Goal: Task Accomplishment & Management: Use online tool/utility

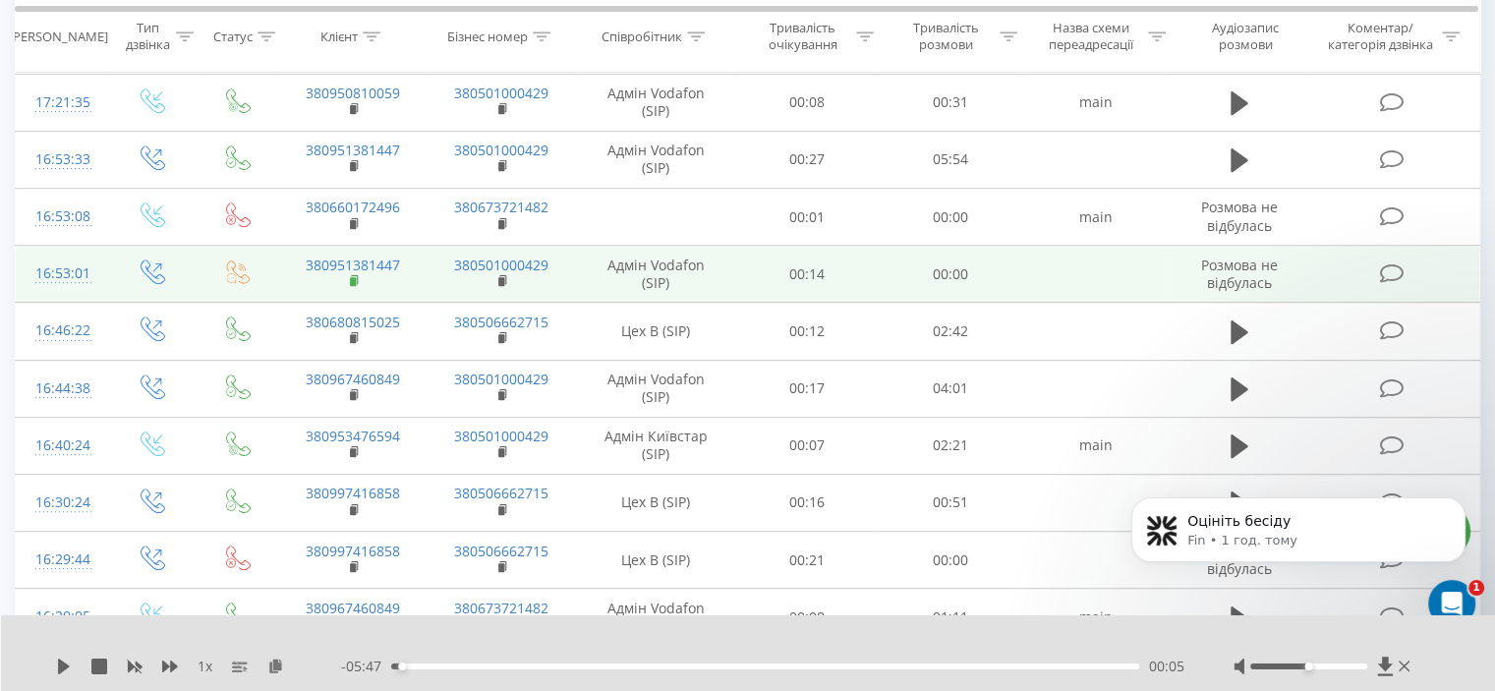
scroll to position [881, 0]
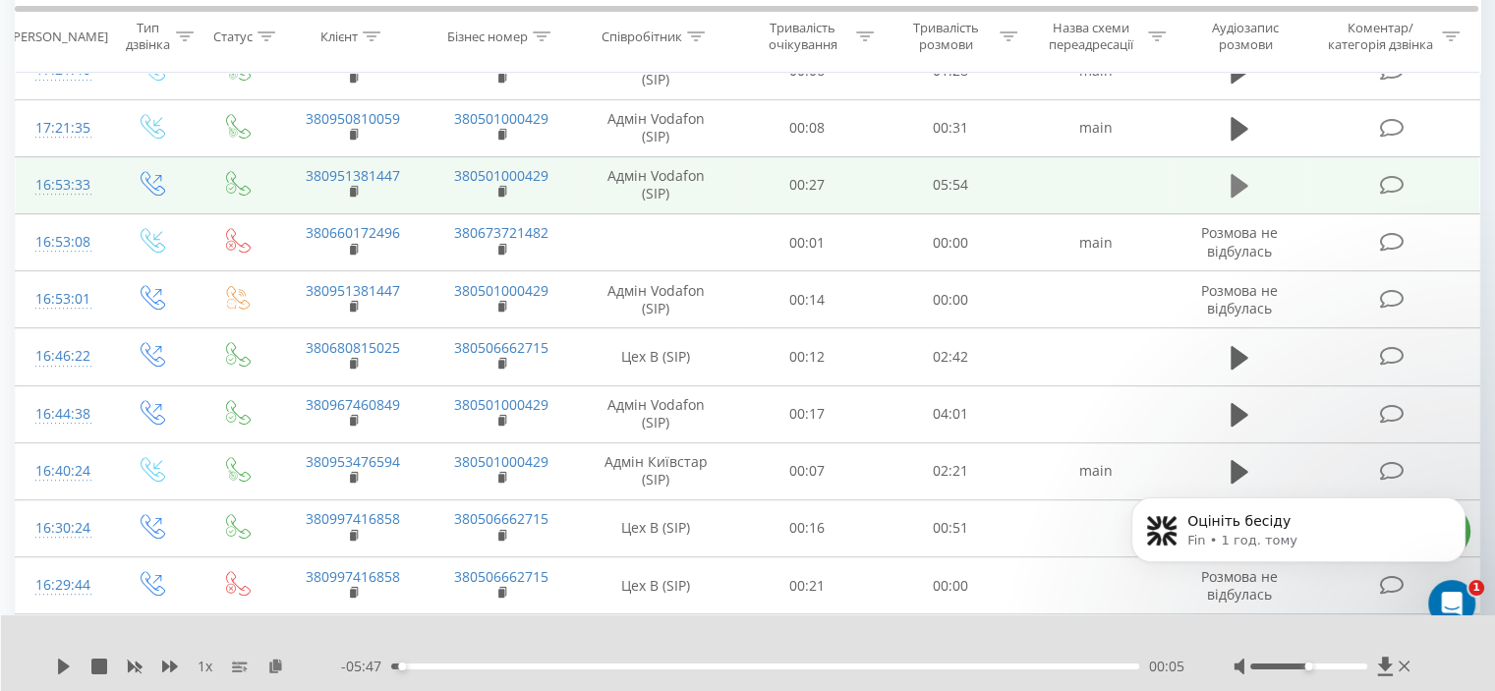
click at [1238, 176] on icon at bounding box center [1239, 186] width 18 height 24
click at [1238, 176] on icon at bounding box center [1239, 186] width 18 height 28
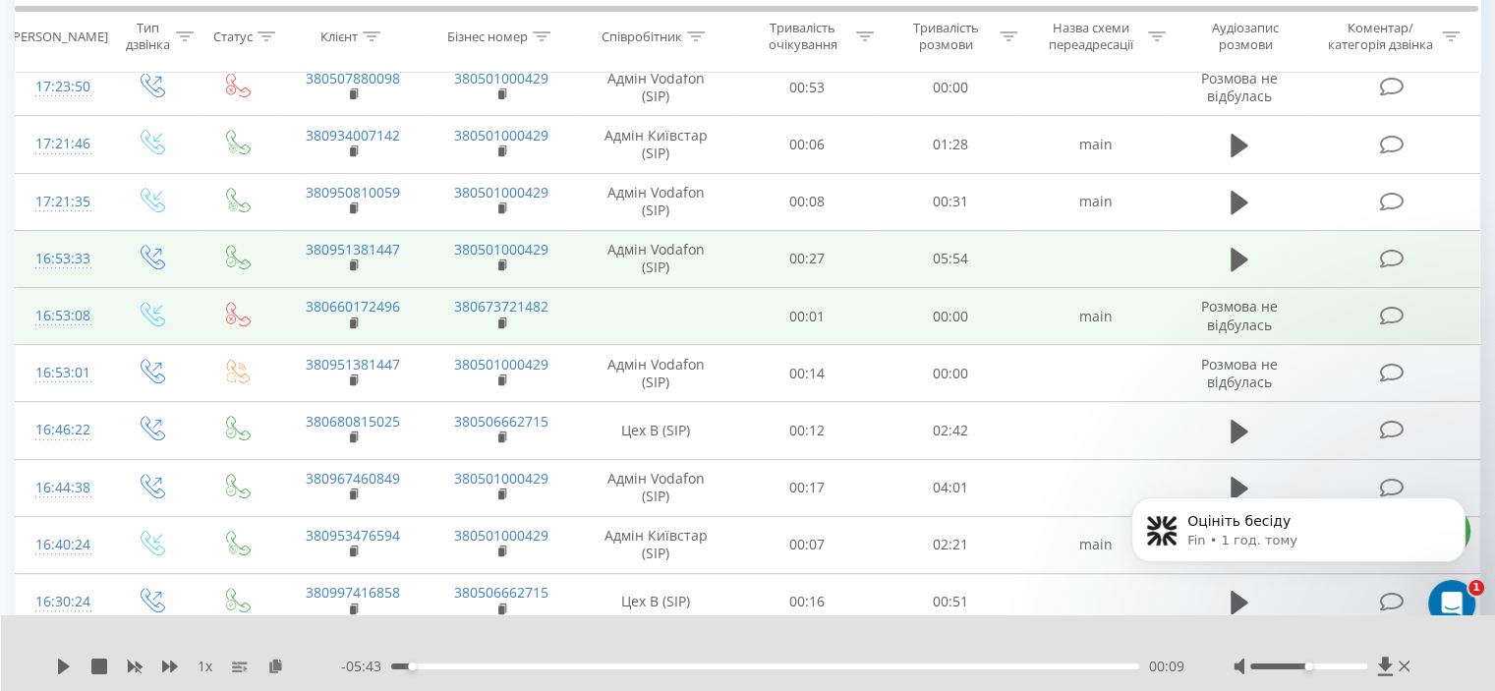
scroll to position [782, 0]
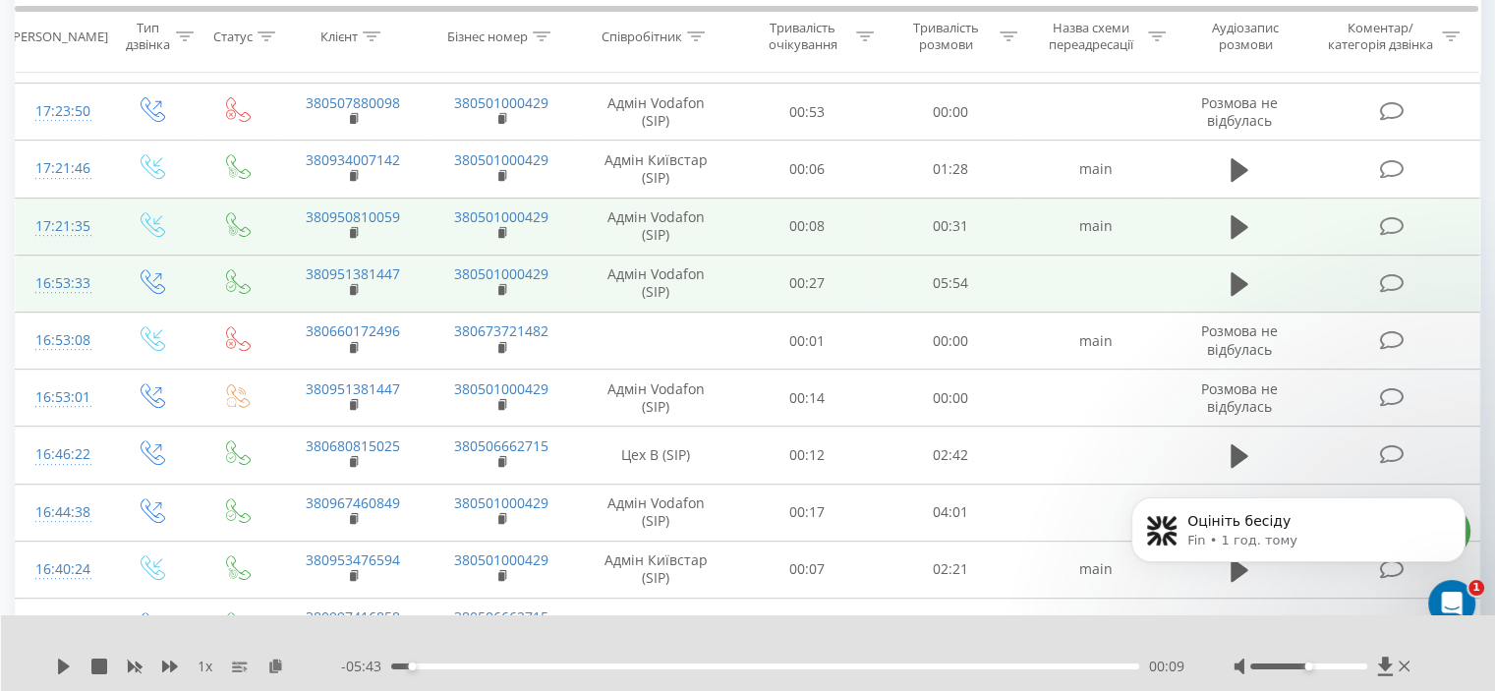
click at [1218, 215] on td at bounding box center [1239, 226] width 138 height 57
click at [1233, 215] on icon at bounding box center [1239, 227] width 18 height 24
click at [1233, 216] on icon at bounding box center [1233, 227] width 6 height 22
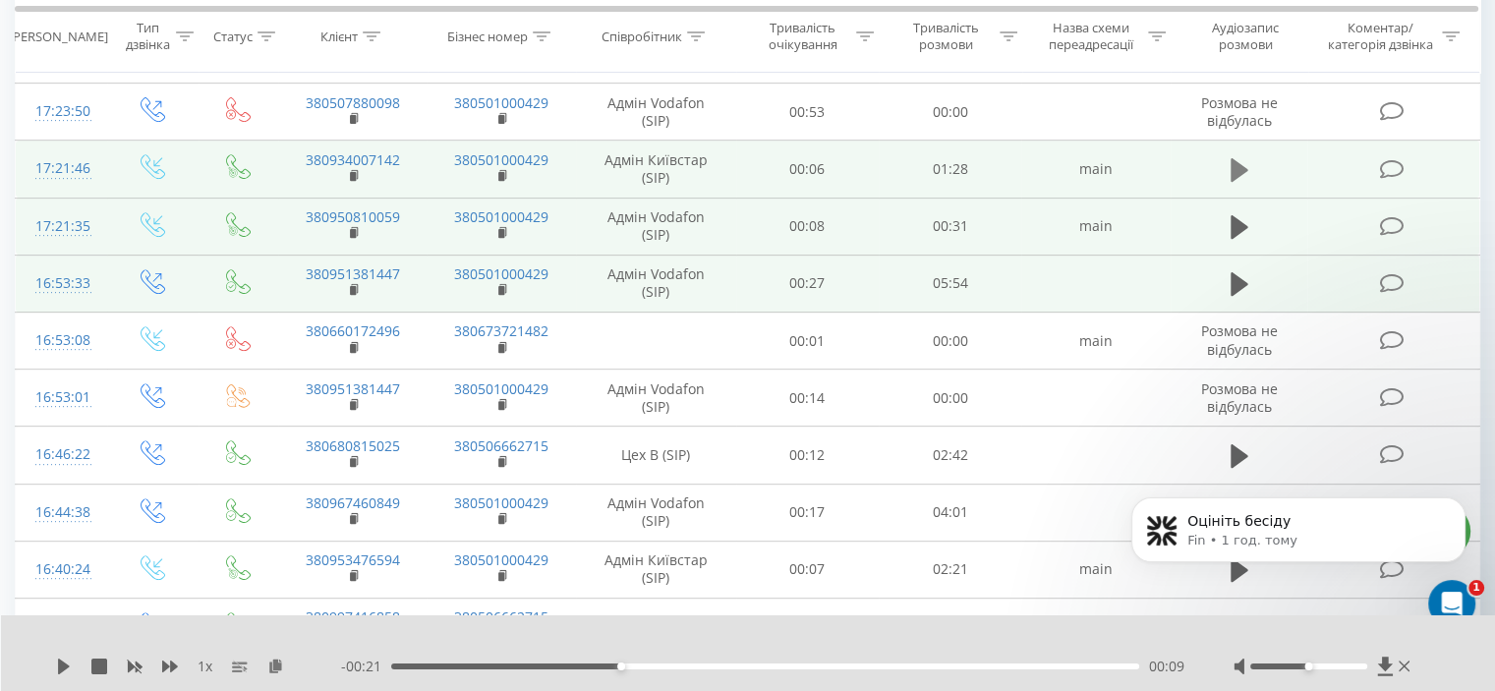
click at [1242, 156] on icon at bounding box center [1239, 170] width 18 height 28
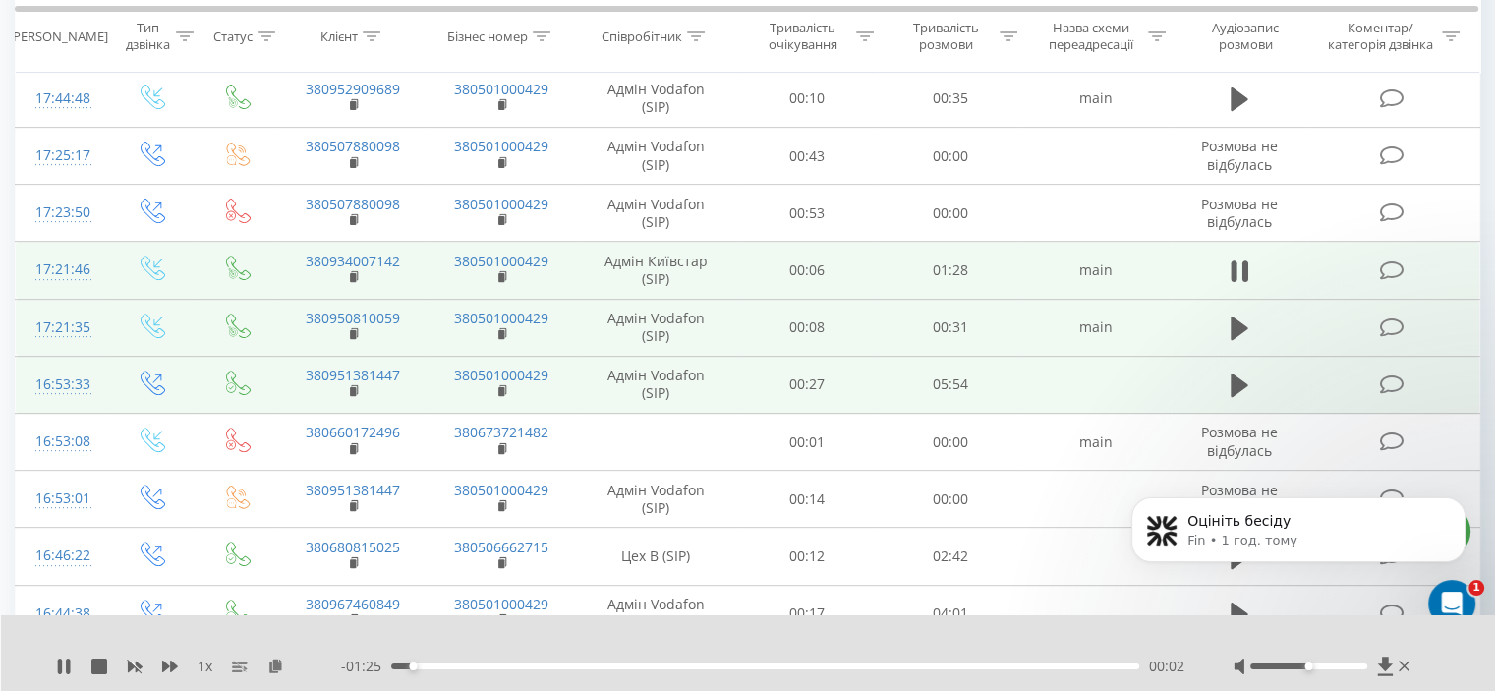
scroll to position [586, 0]
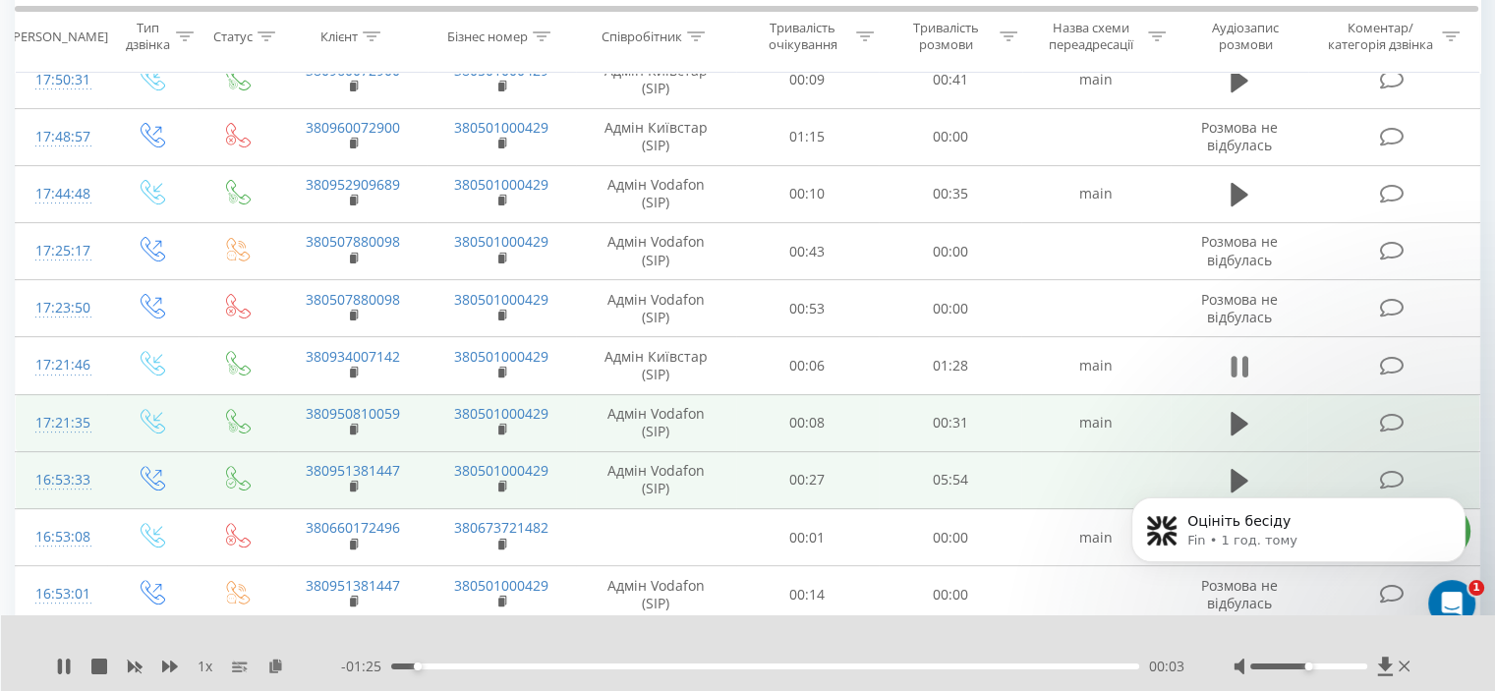
click at [1237, 361] on icon at bounding box center [1239, 367] width 18 height 28
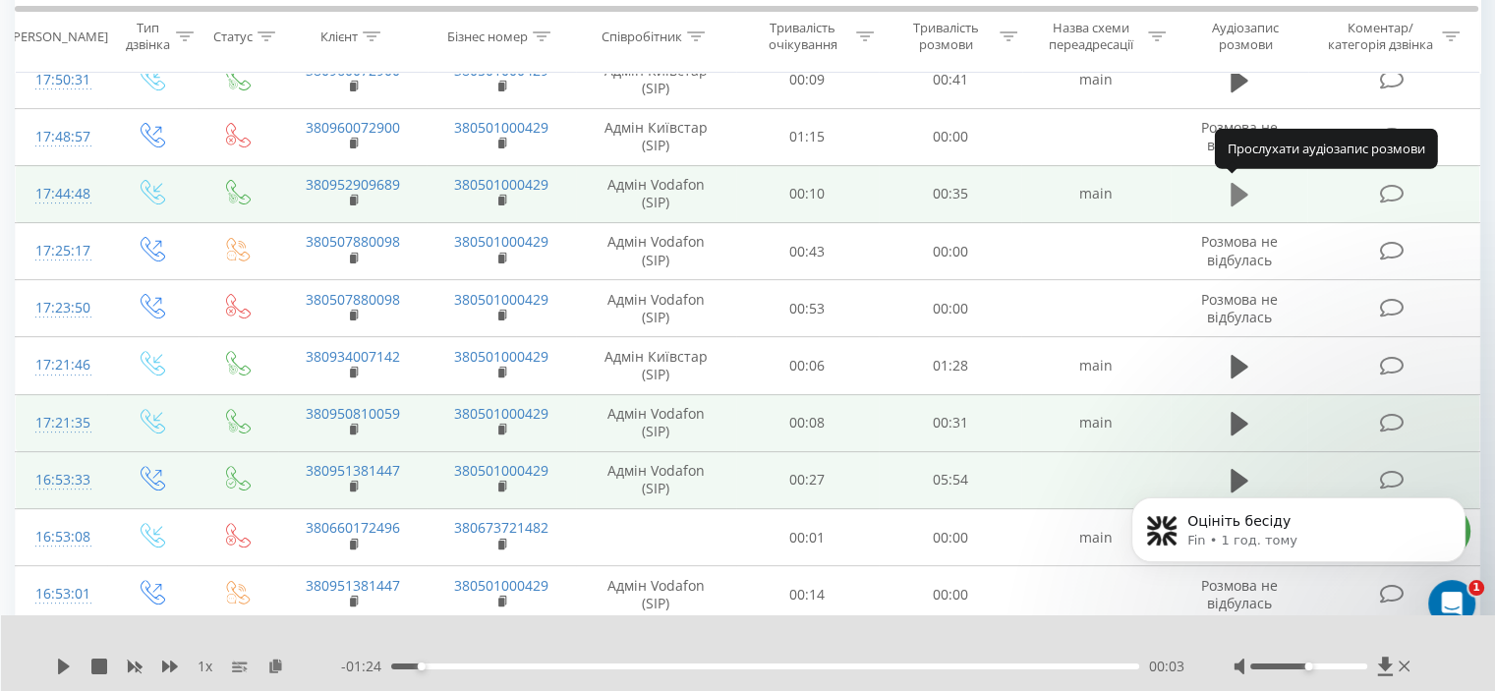
click at [1238, 195] on icon at bounding box center [1239, 195] width 18 height 24
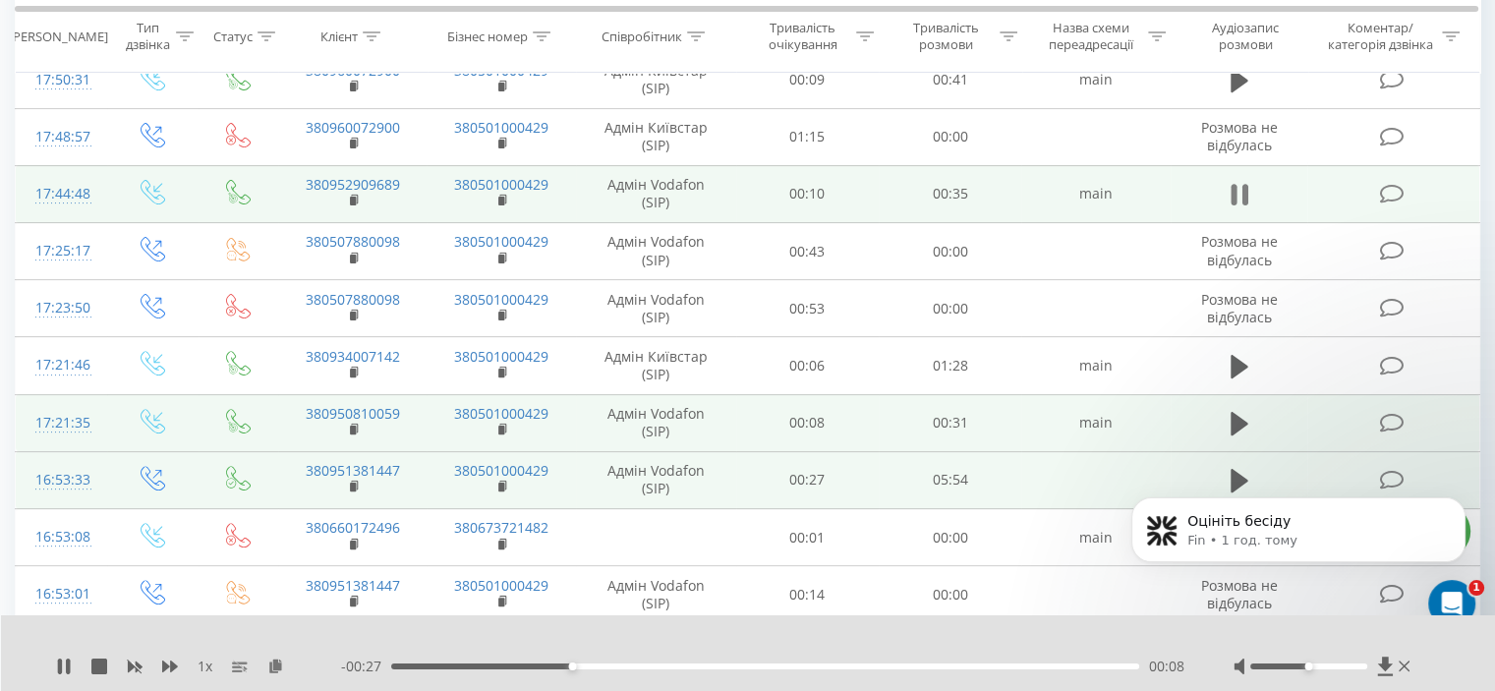
click at [1234, 195] on icon at bounding box center [1233, 195] width 6 height 22
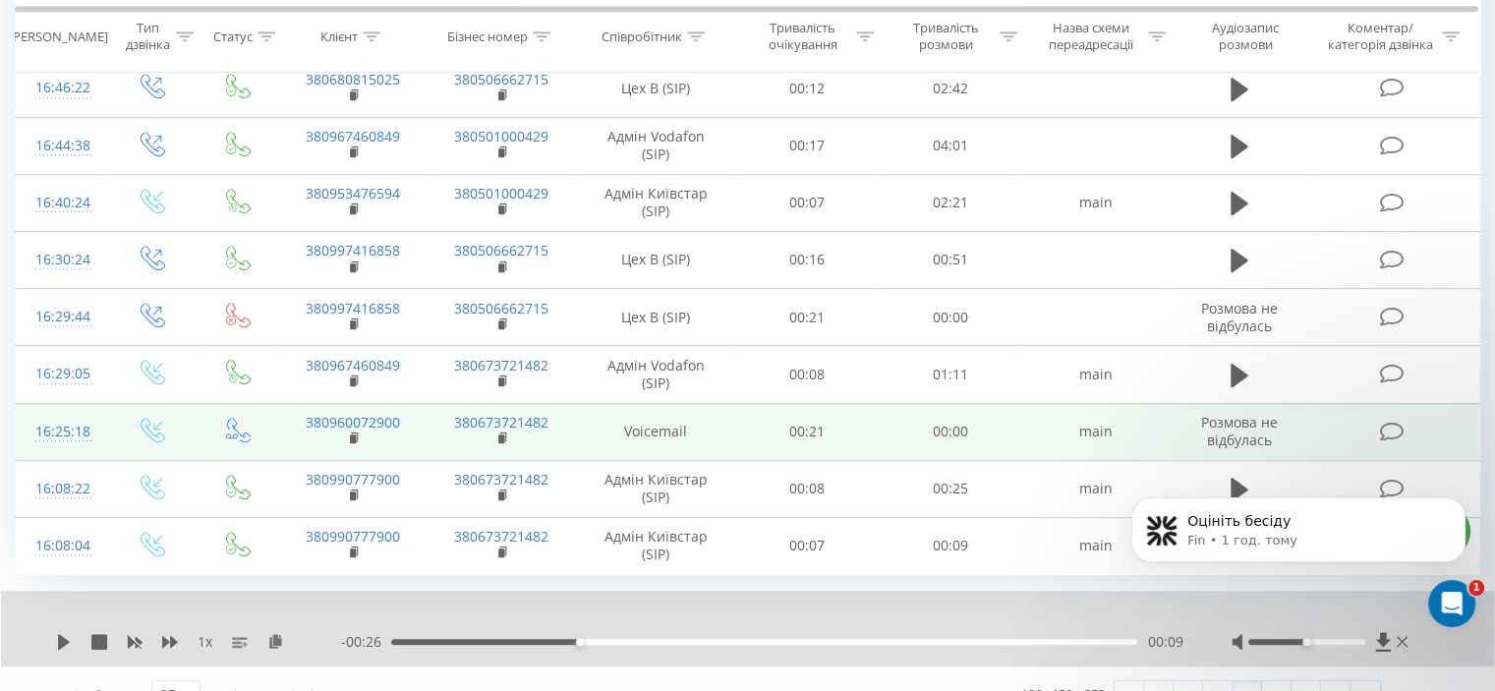
scroll to position [1175, 0]
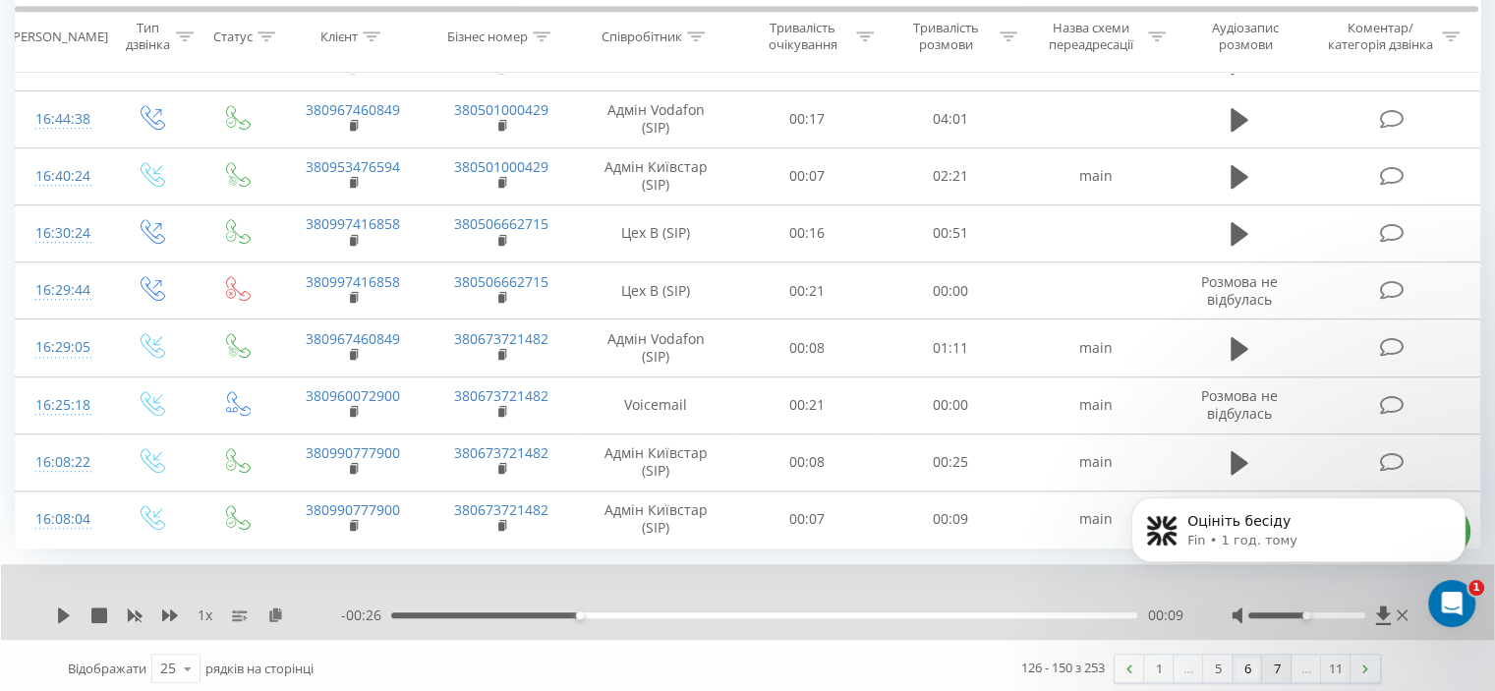
click at [1276, 664] on link "7" at bounding box center [1276, 669] width 29 height 28
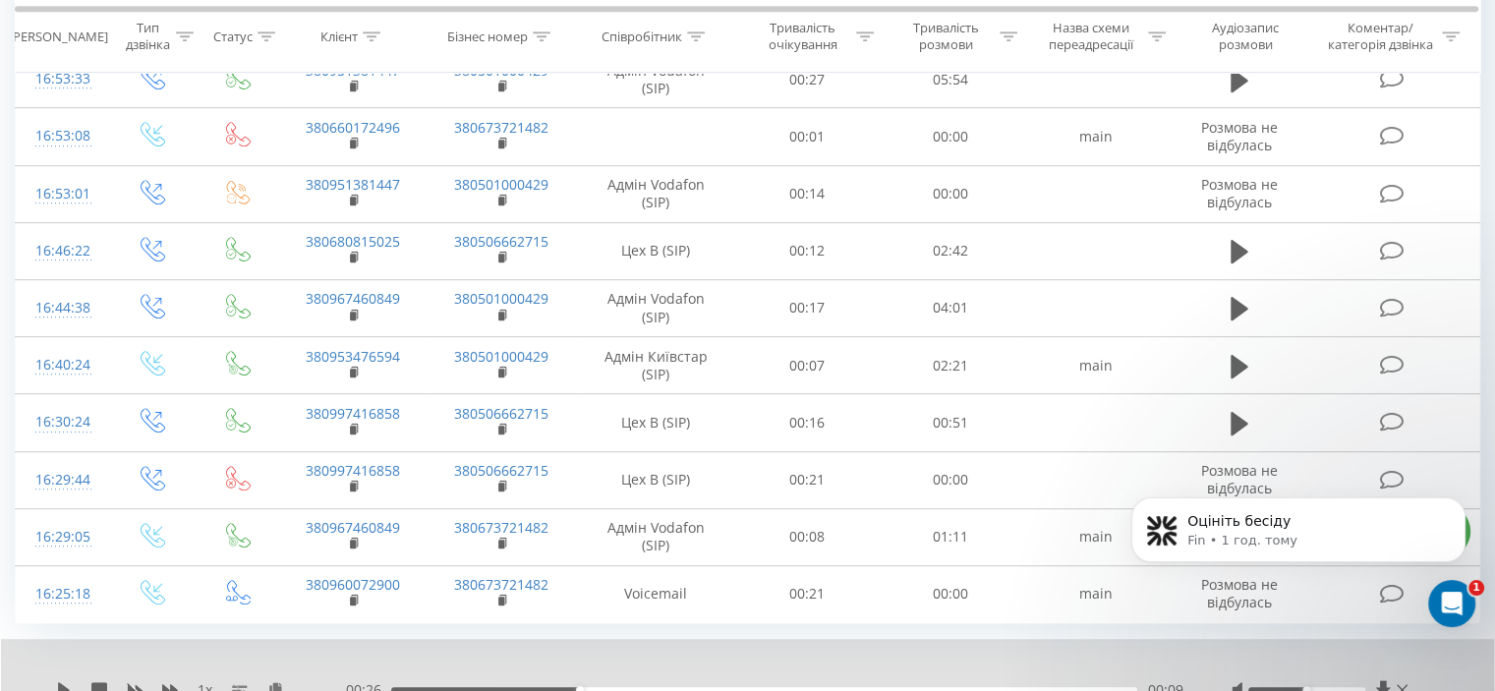
scroll to position [1175, 0]
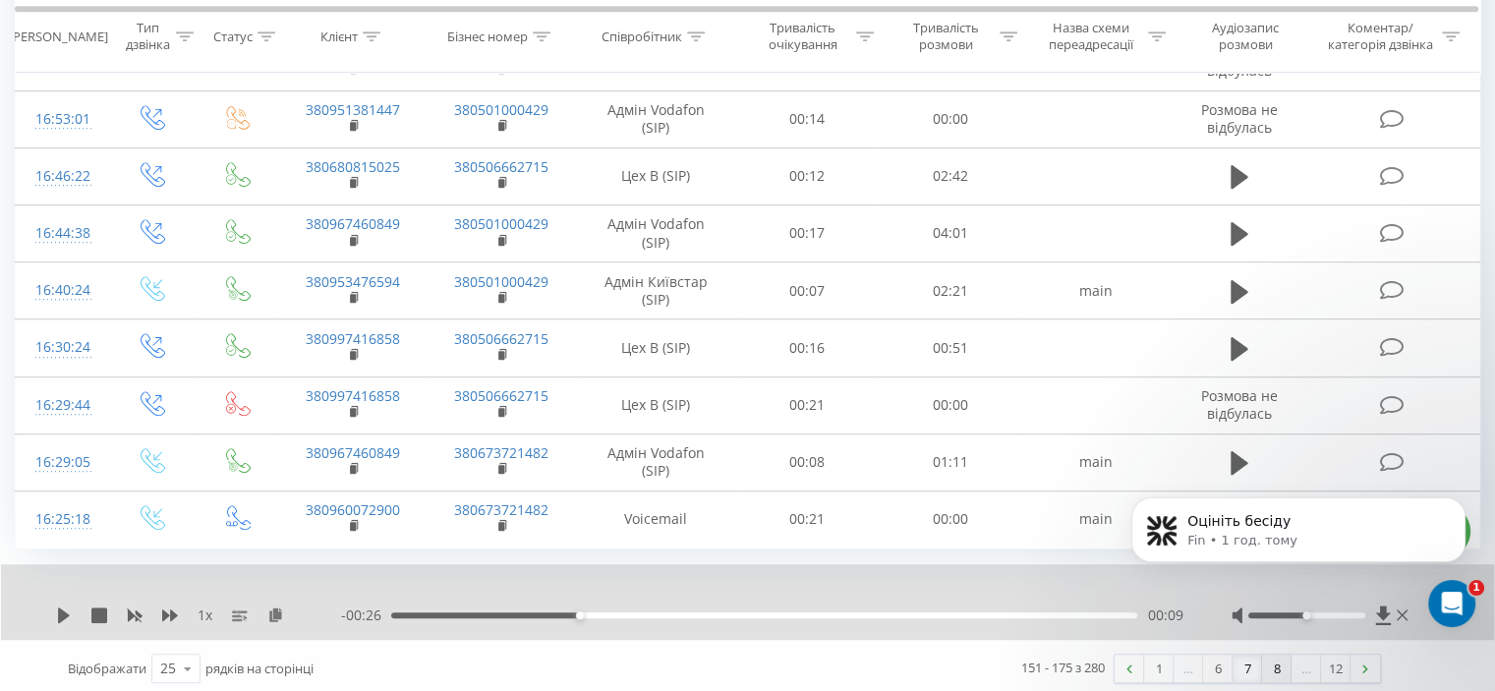
click at [1279, 661] on link "8" at bounding box center [1276, 669] width 29 height 28
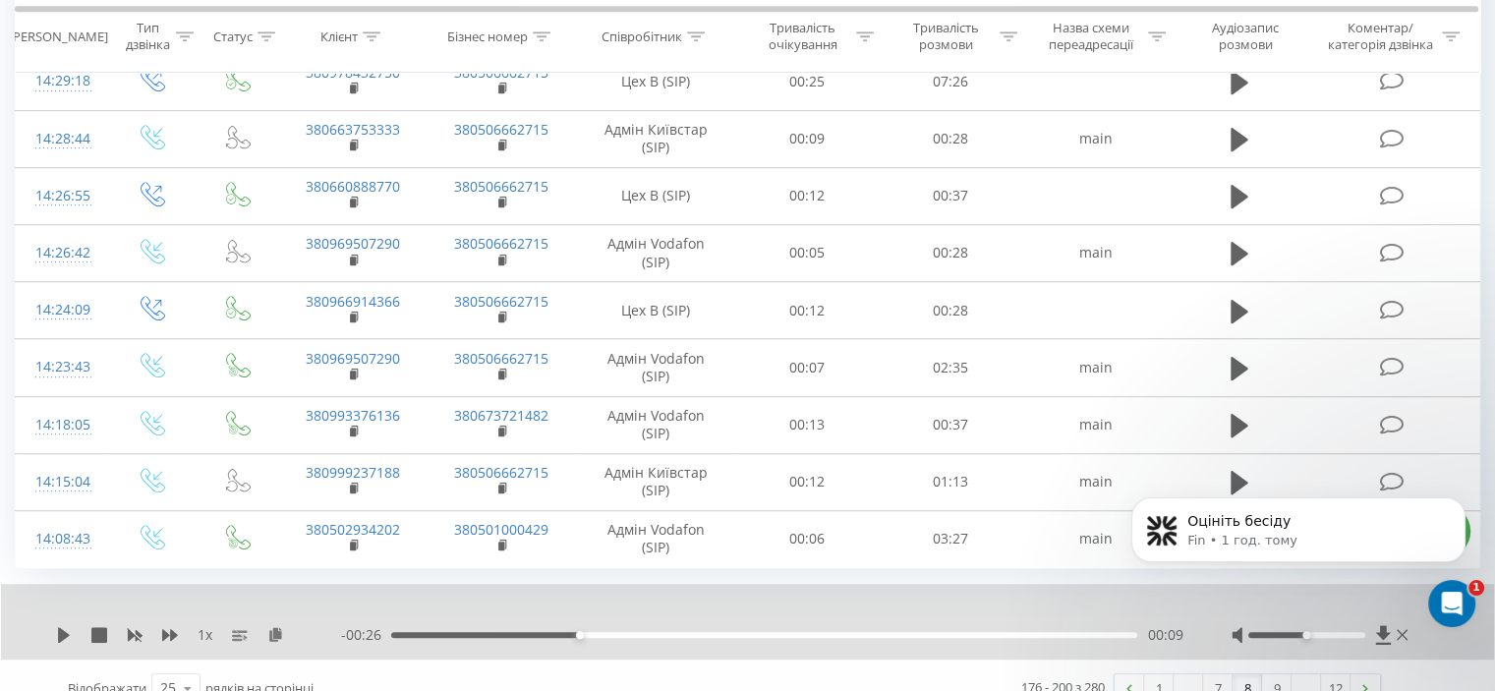
scroll to position [1175, 0]
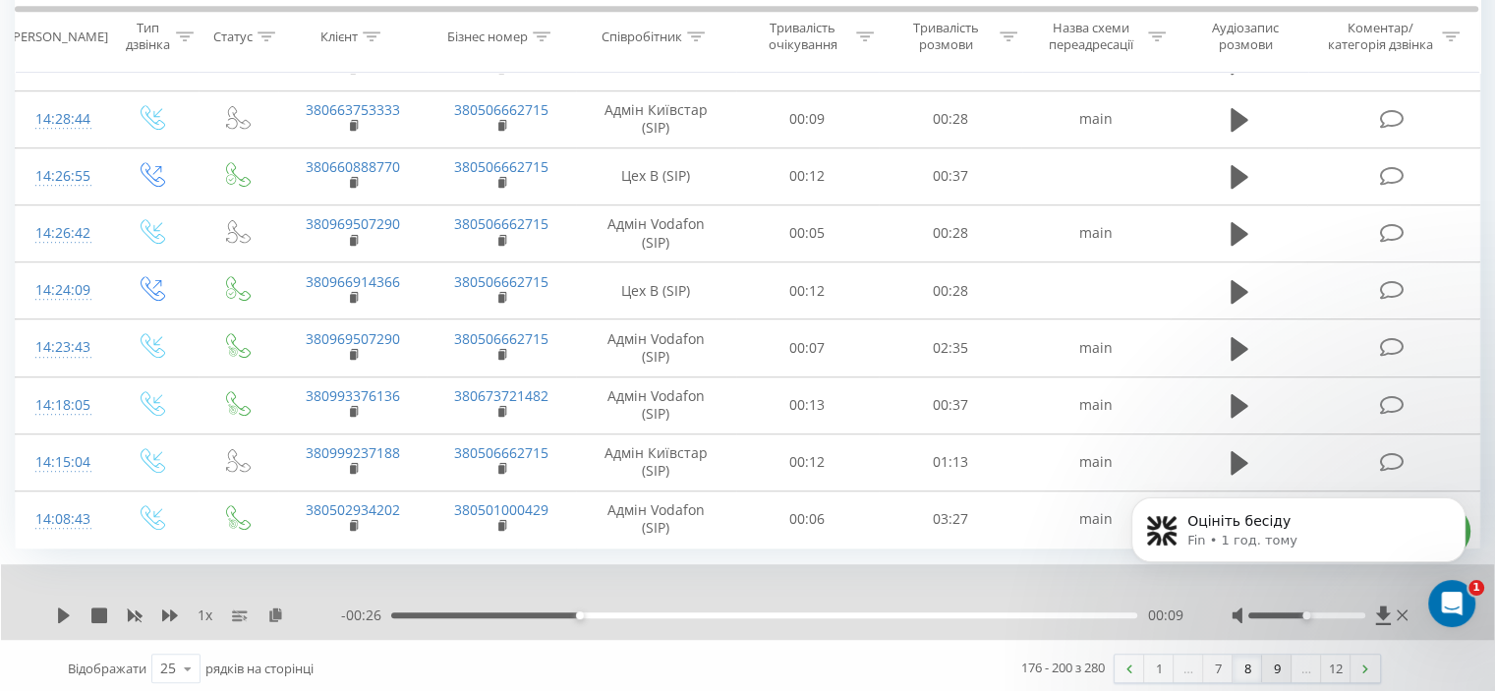
click at [1275, 663] on link "9" at bounding box center [1276, 669] width 29 height 28
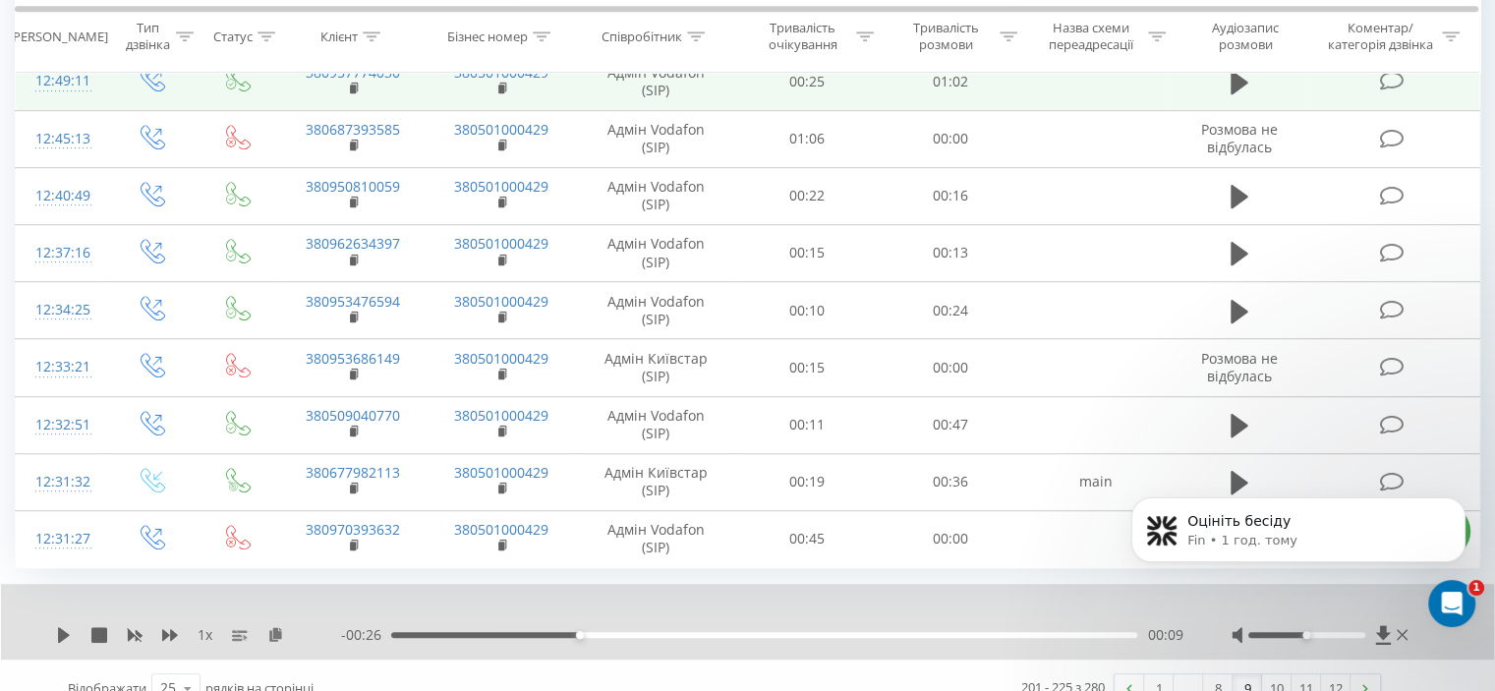
scroll to position [1175, 0]
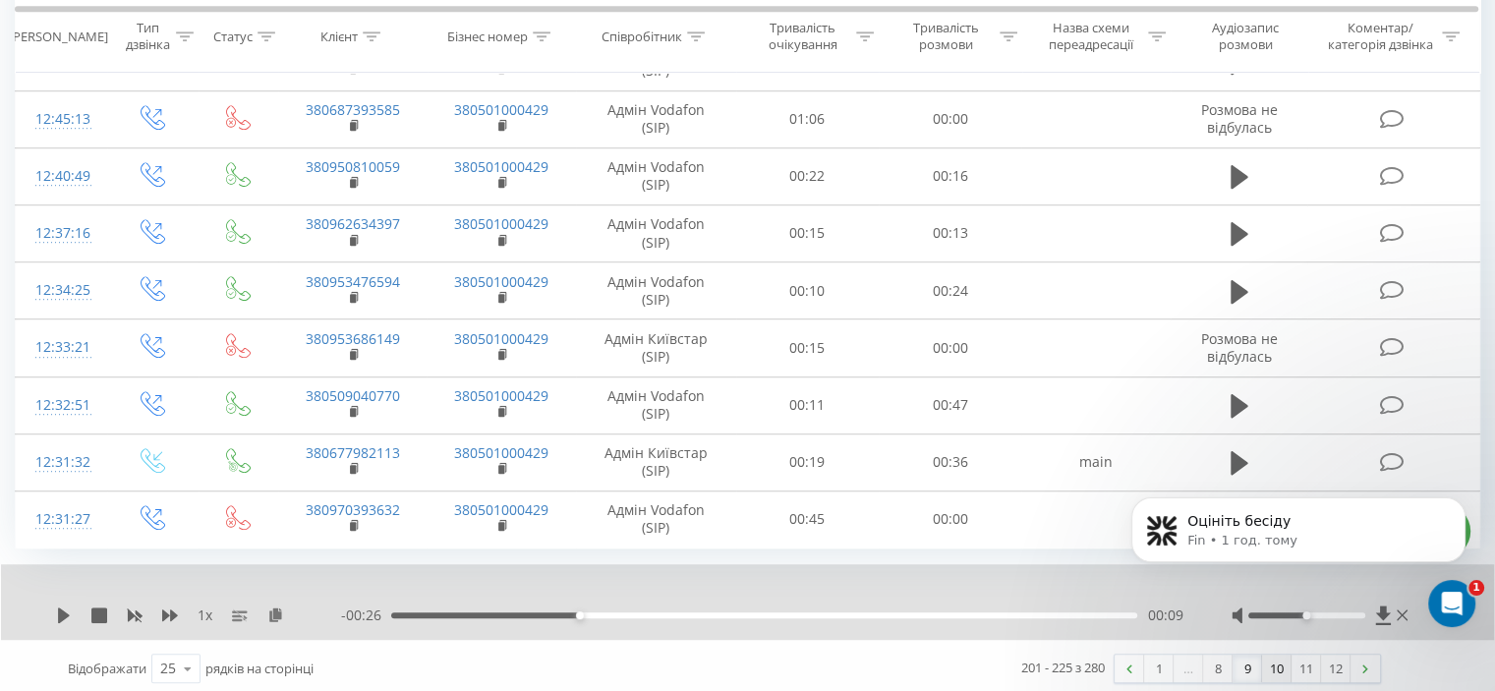
click at [1278, 666] on link "10" at bounding box center [1276, 669] width 29 height 28
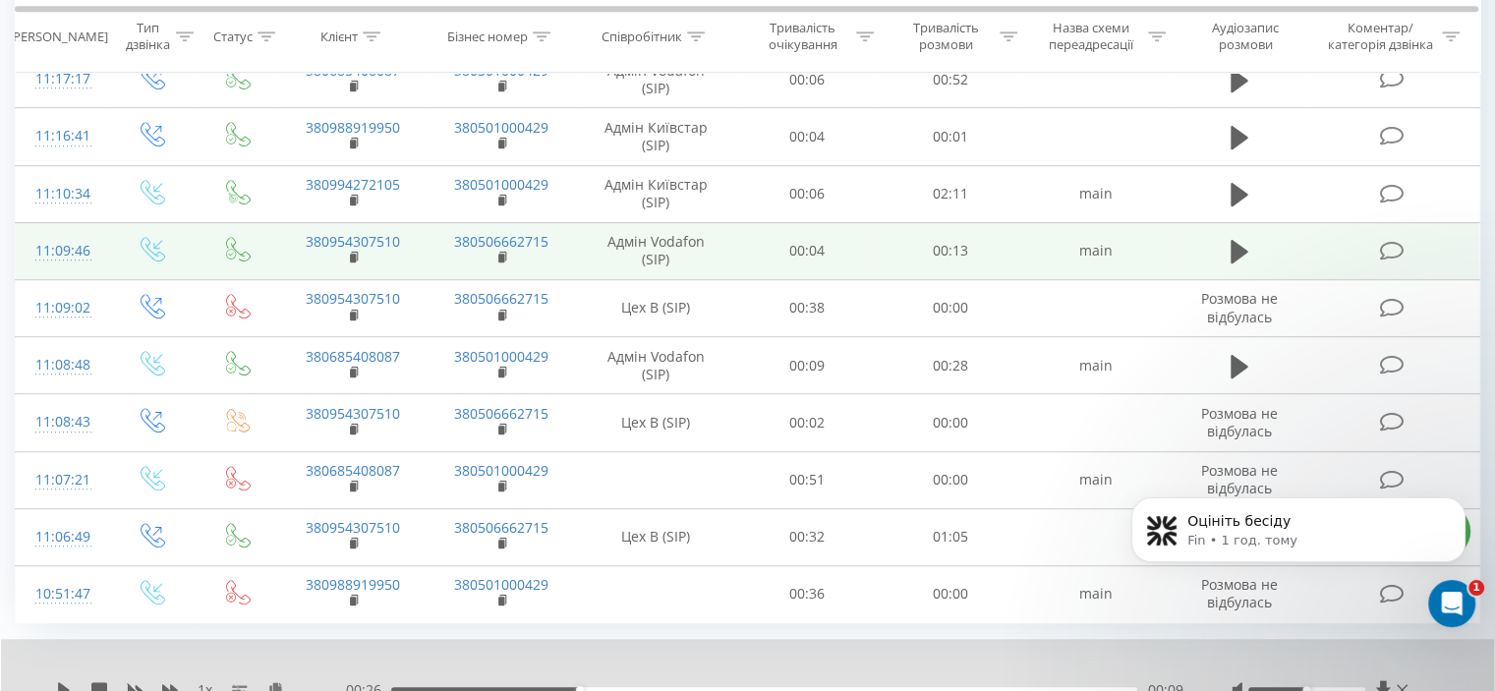
scroll to position [1175, 0]
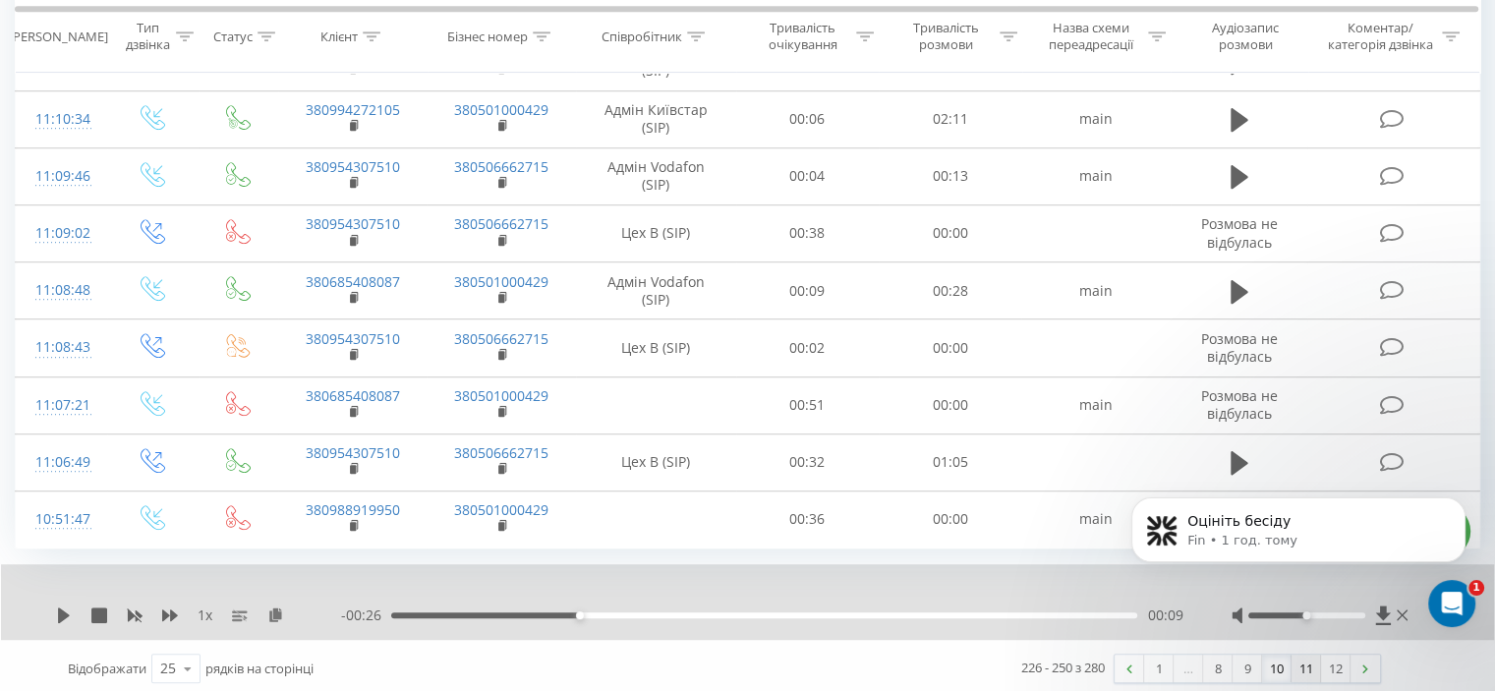
click at [1303, 656] on link "11" at bounding box center [1305, 669] width 29 height 28
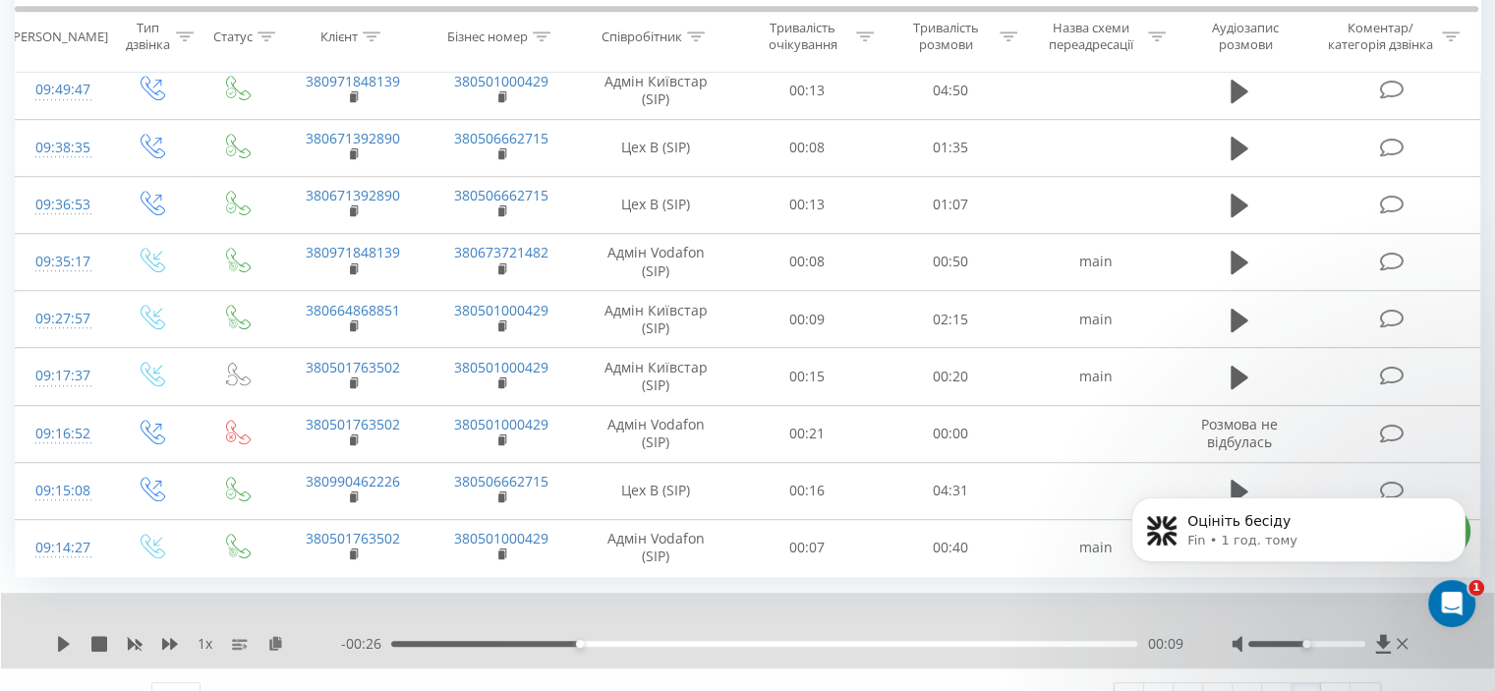
scroll to position [1175, 0]
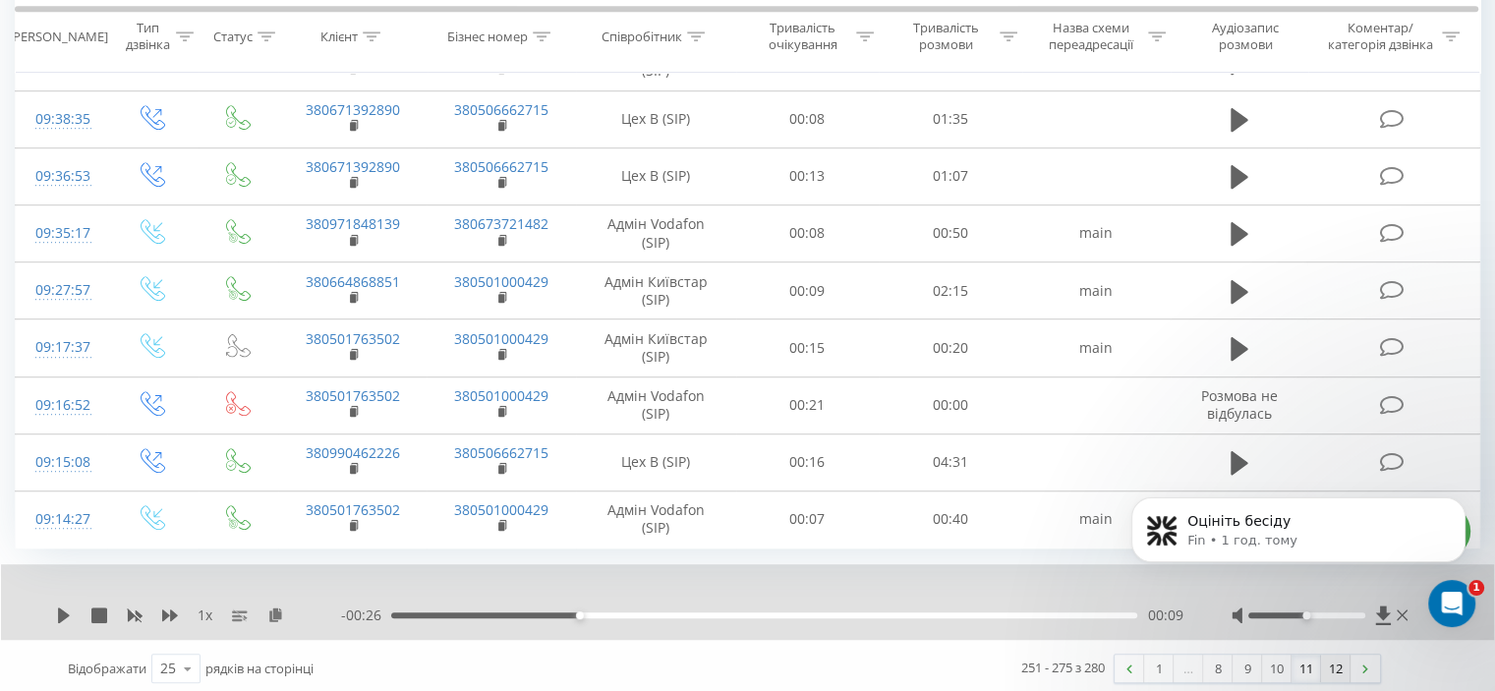
click at [1344, 667] on link "12" at bounding box center [1335, 669] width 29 height 28
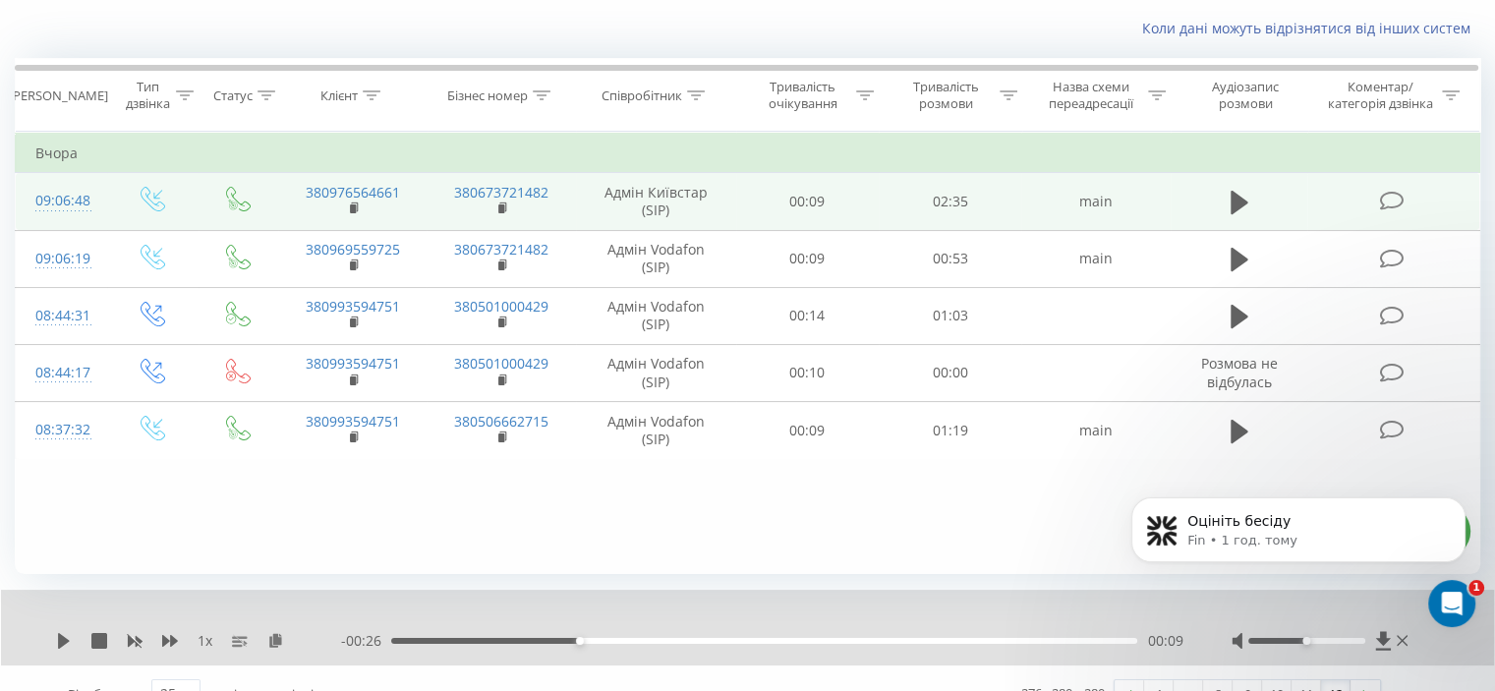
scroll to position [152, 0]
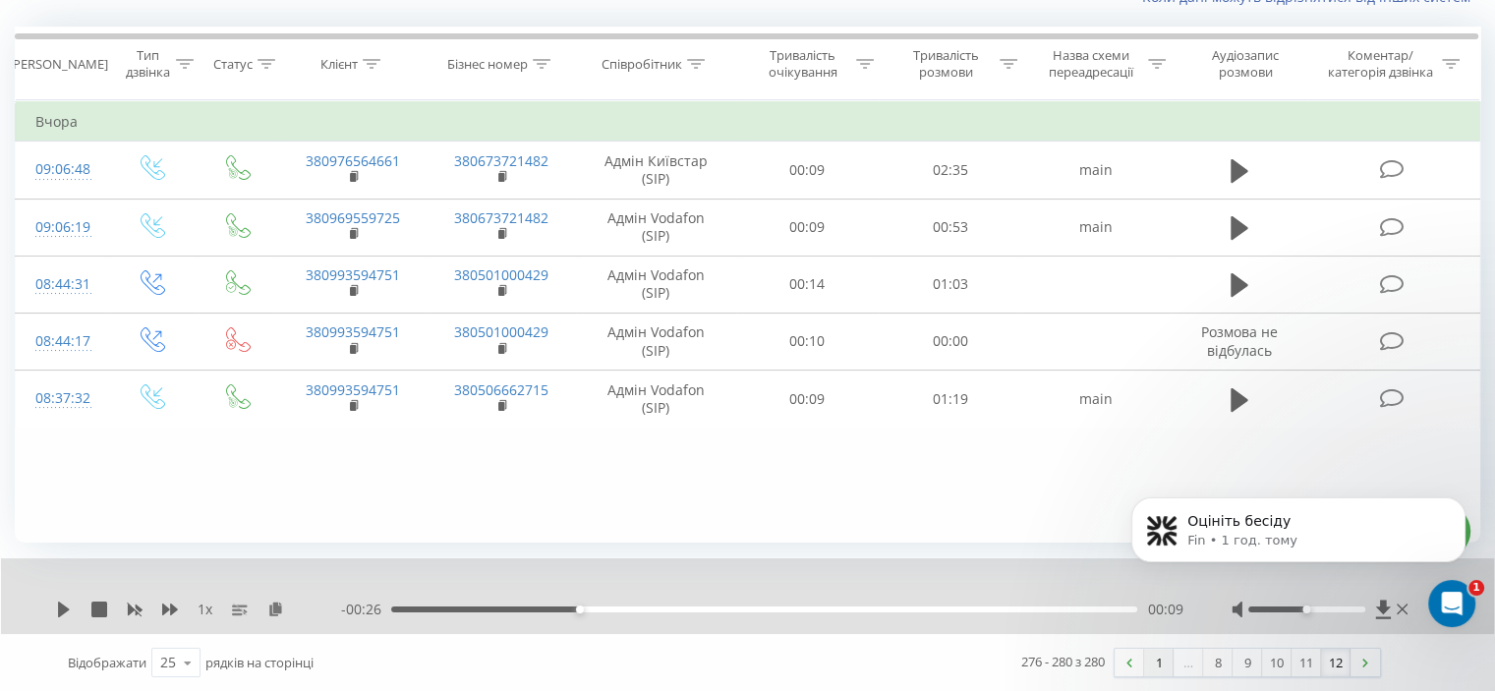
click at [1158, 665] on link "1" at bounding box center [1158, 663] width 29 height 28
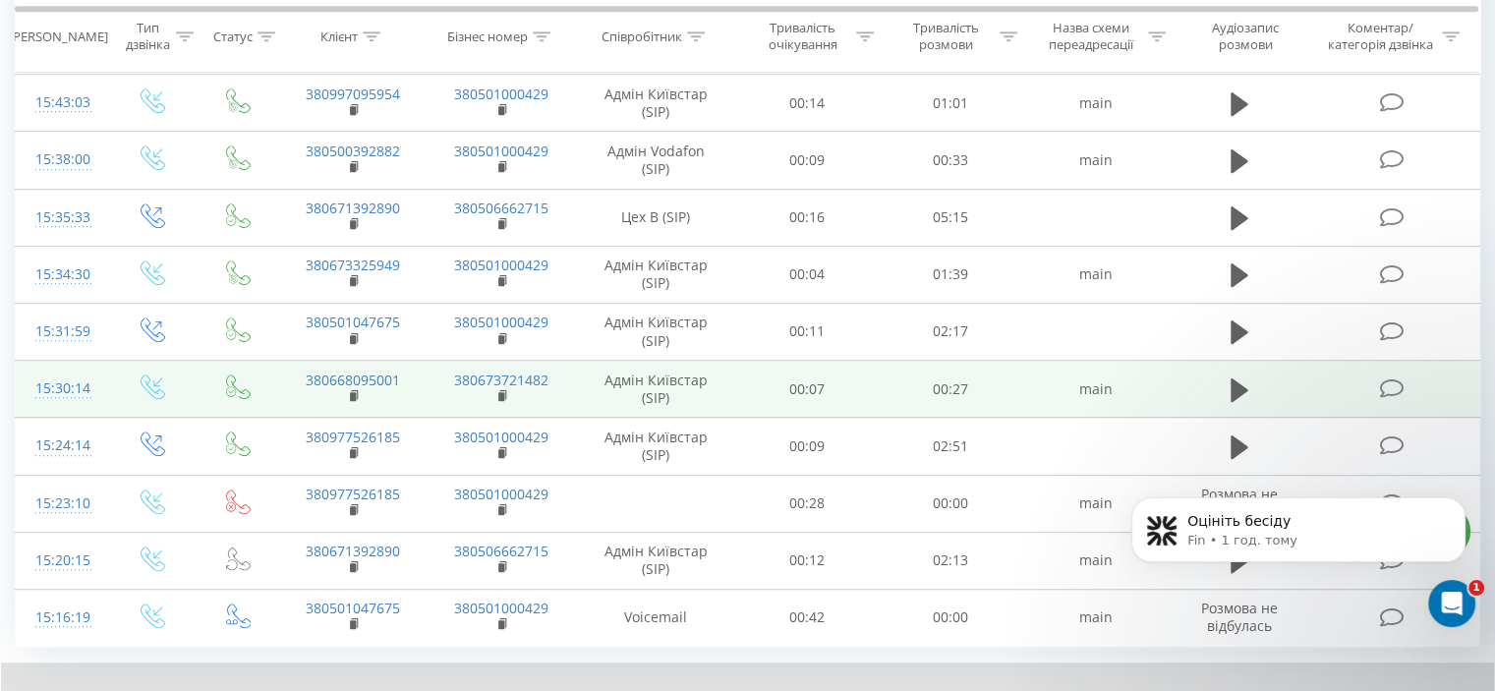
scroll to position [1175, 0]
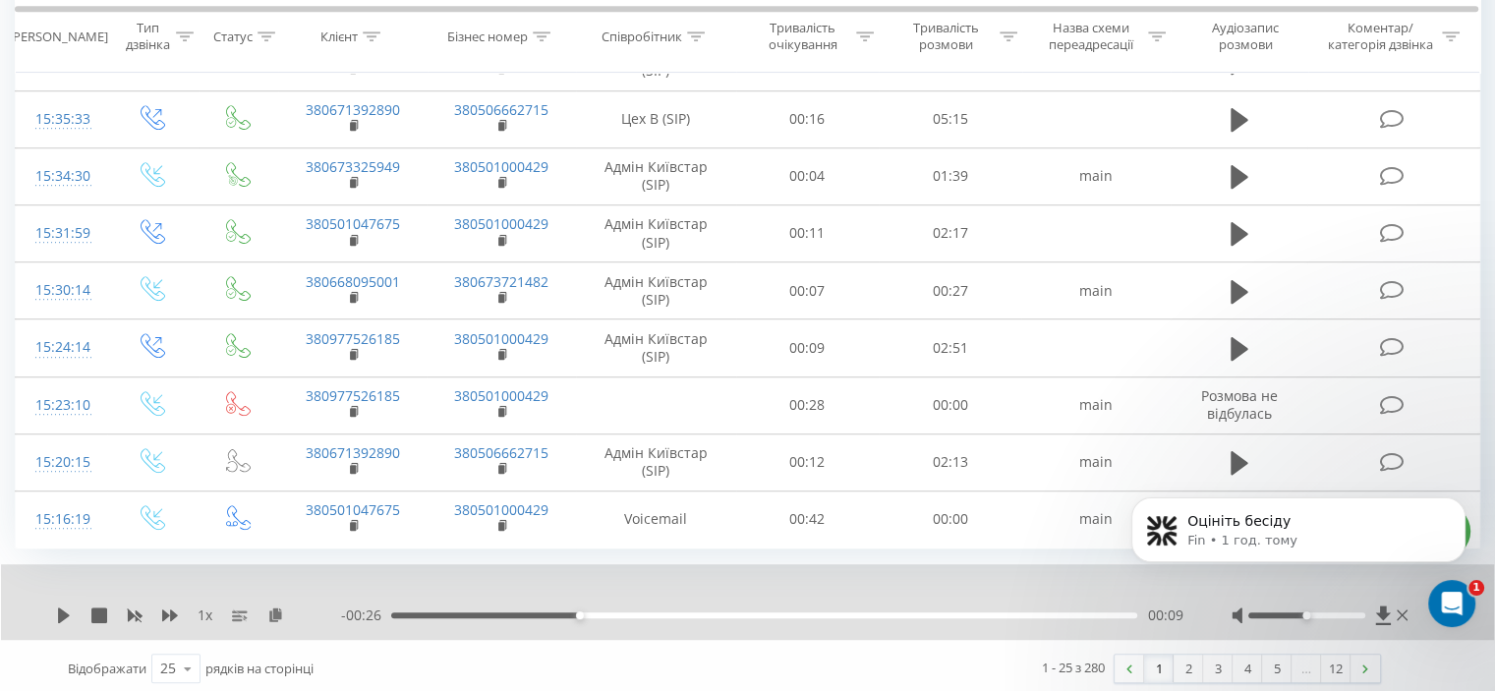
drag, startPoint x: 1180, startPoint y: 663, endPoint x: 1143, endPoint y: 642, distance: 43.2
click at [1179, 663] on link "2" at bounding box center [1187, 669] width 29 height 28
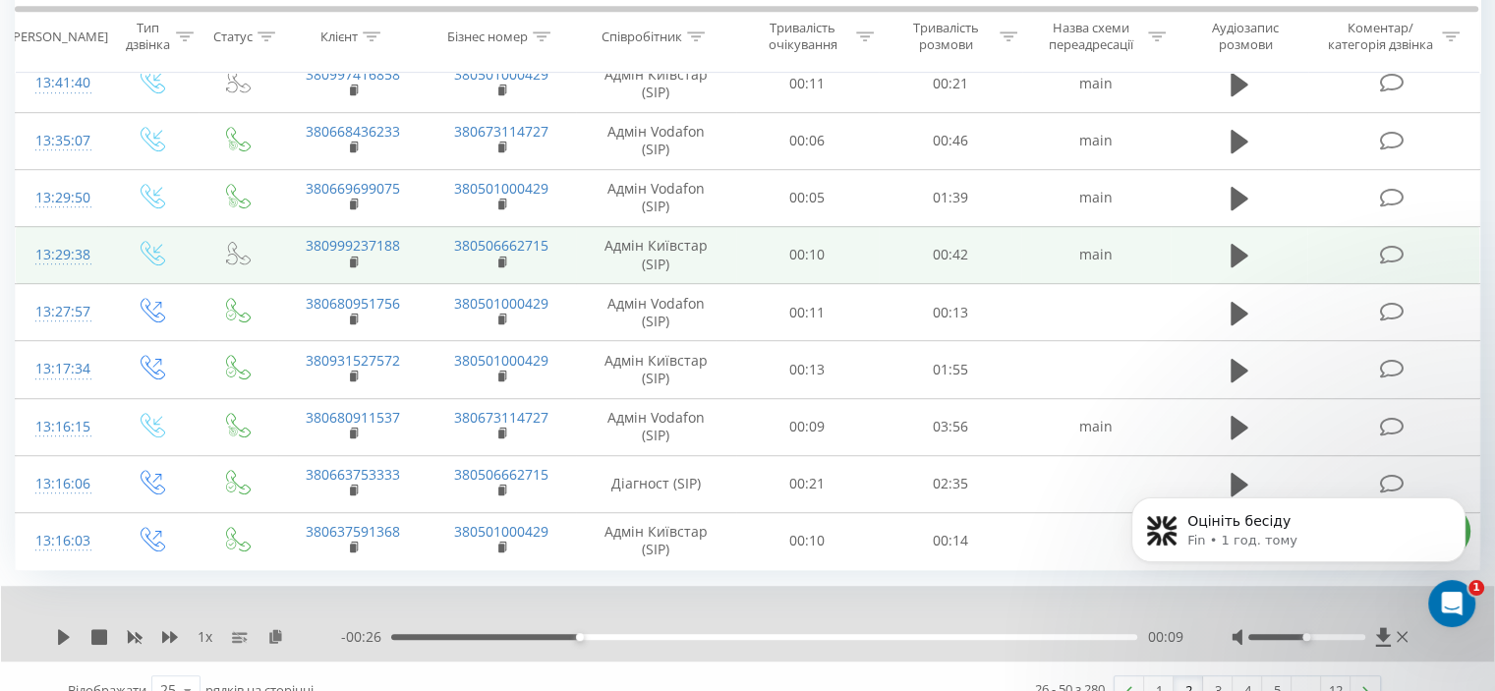
scroll to position [1175, 0]
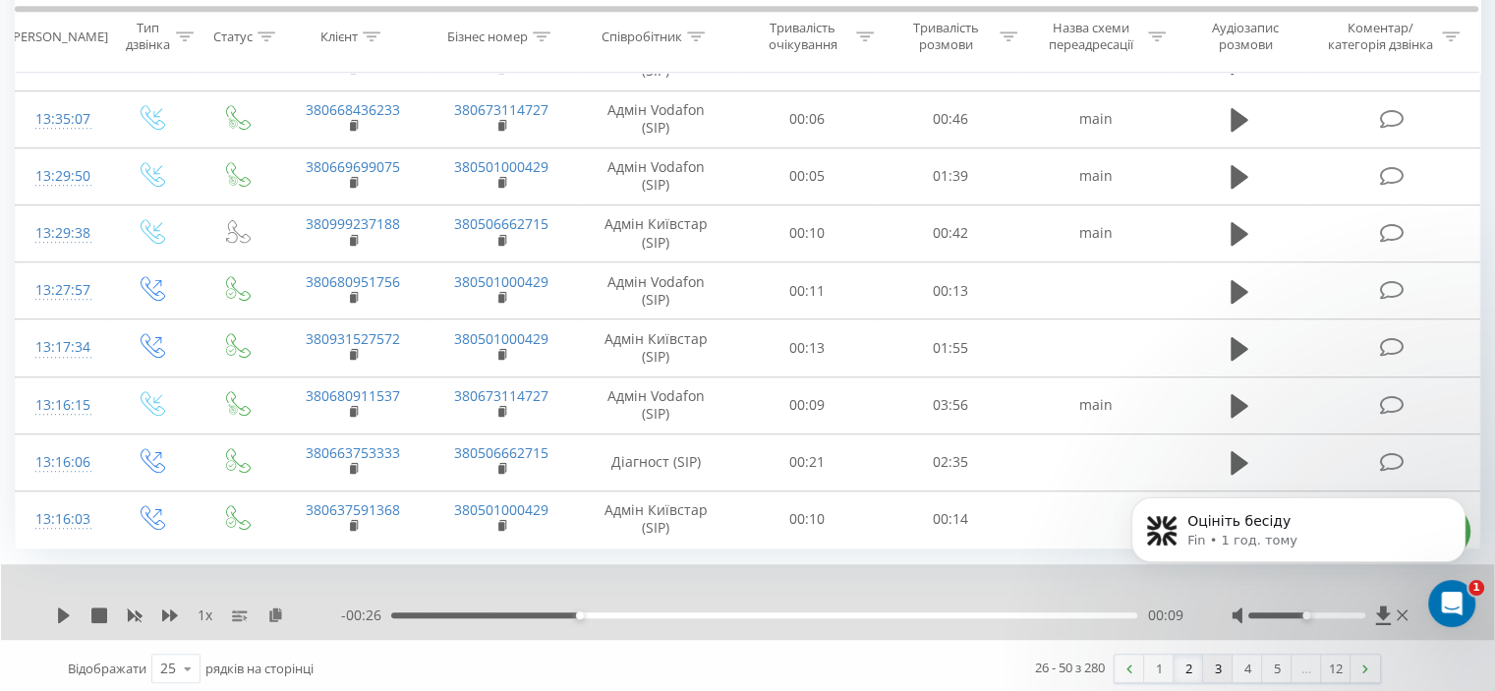
click at [1218, 666] on link "3" at bounding box center [1217, 669] width 29 height 28
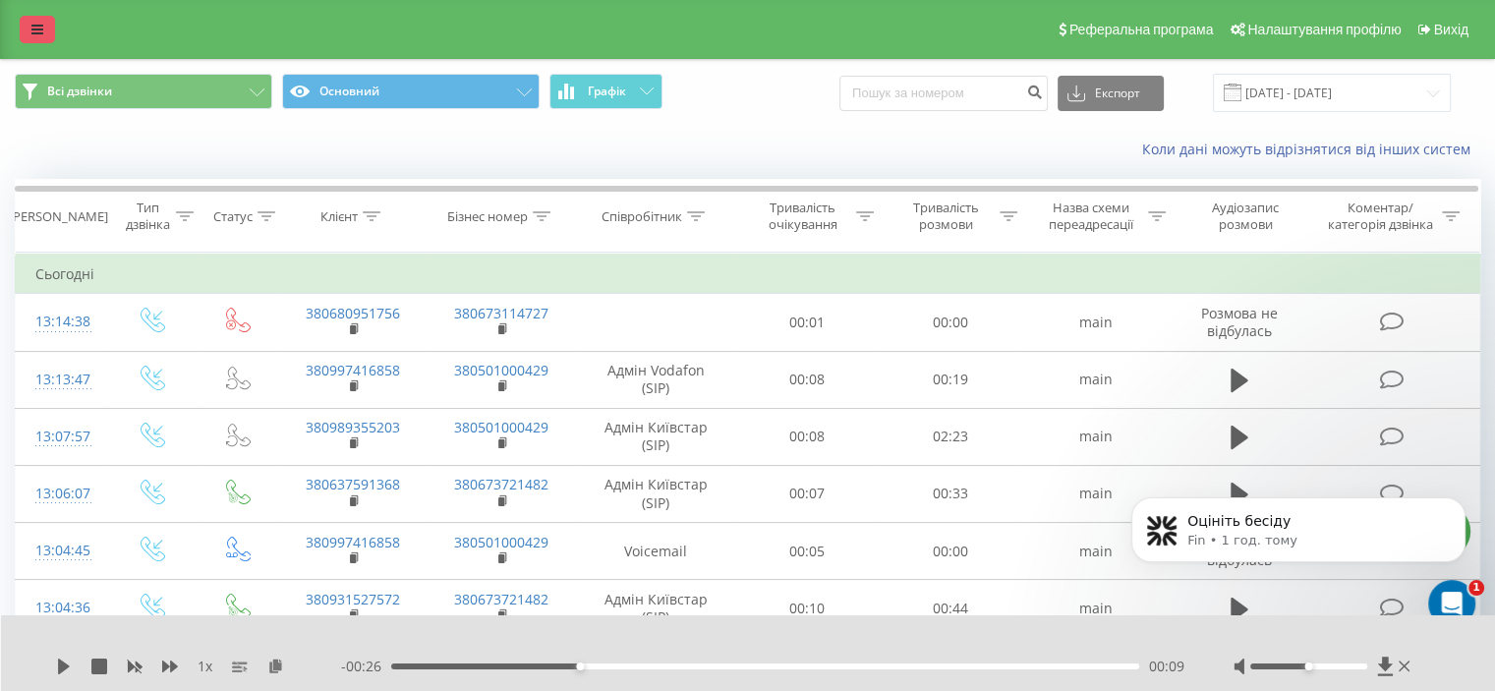
click at [37, 34] on icon at bounding box center [37, 30] width 12 height 14
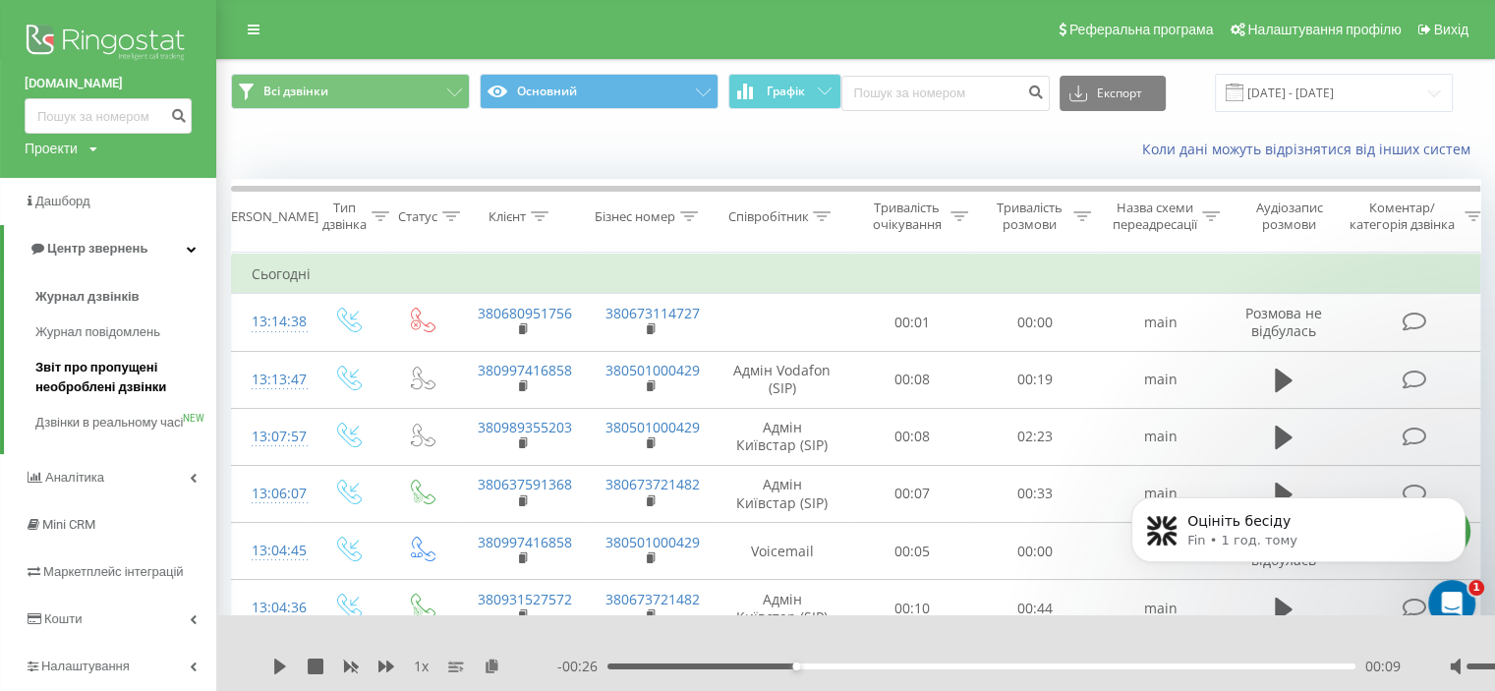
click at [139, 380] on span "Звіт про пропущені необроблені дзвінки" at bounding box center [120, 377] width 171 height 39
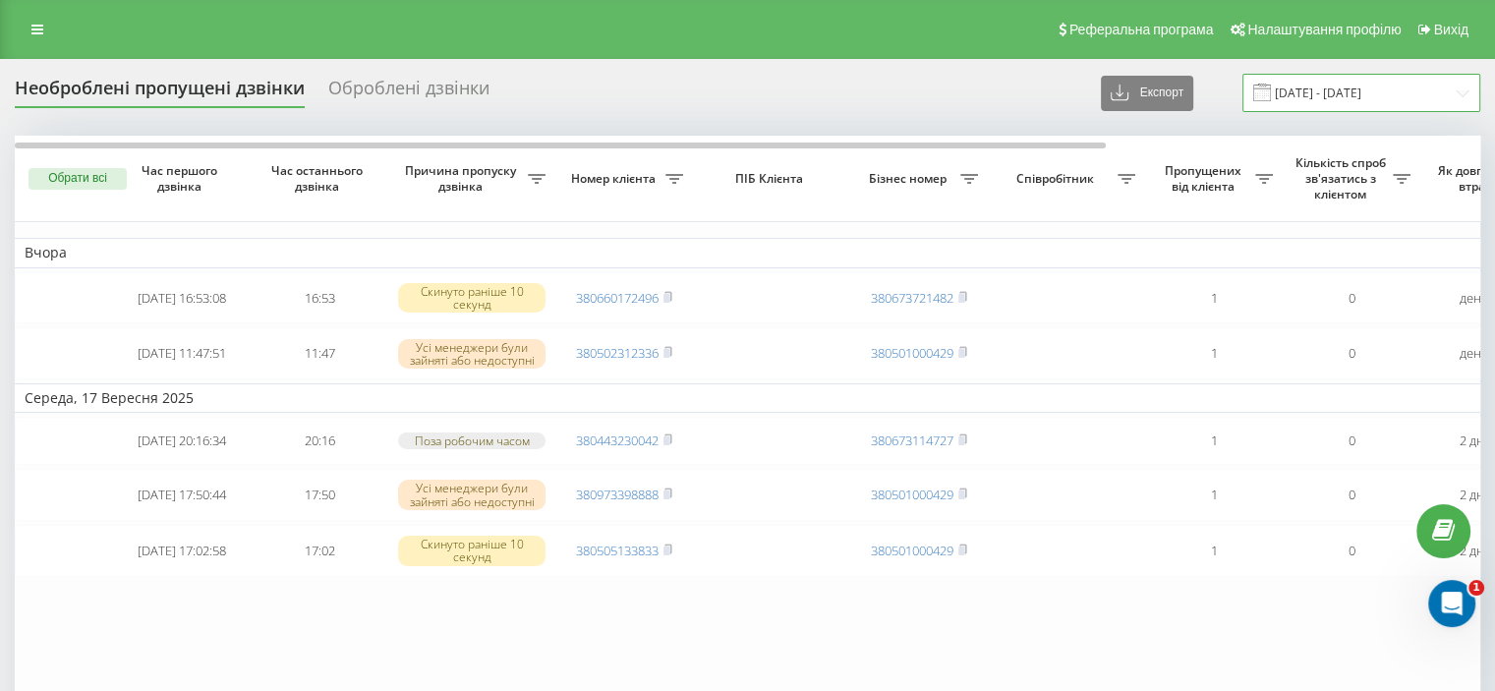
click at [1452, 89] on input "[DATE] - [DATE]" at bounding box center [1361, 93] width 238 height 38
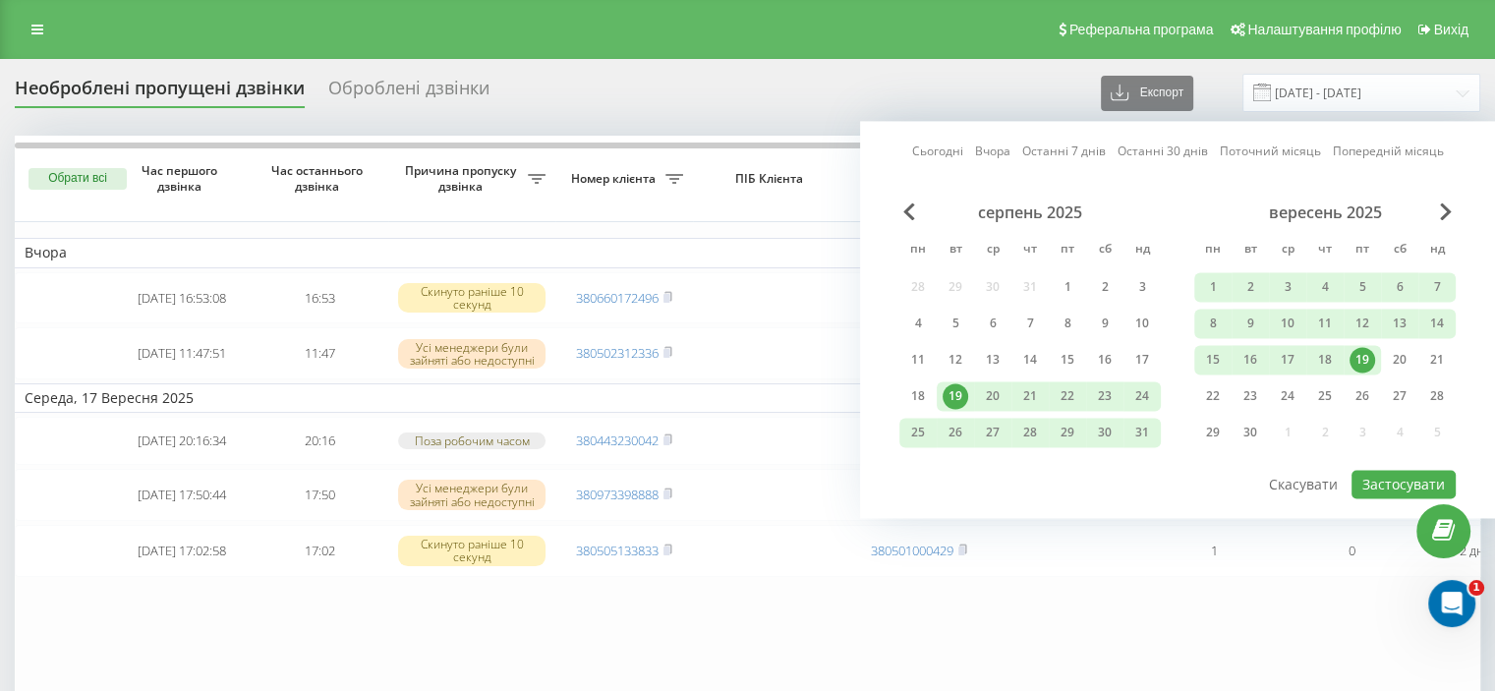
click at [1363, 365] on div "19" at bounding box center [1362, 360] width 26 height 26
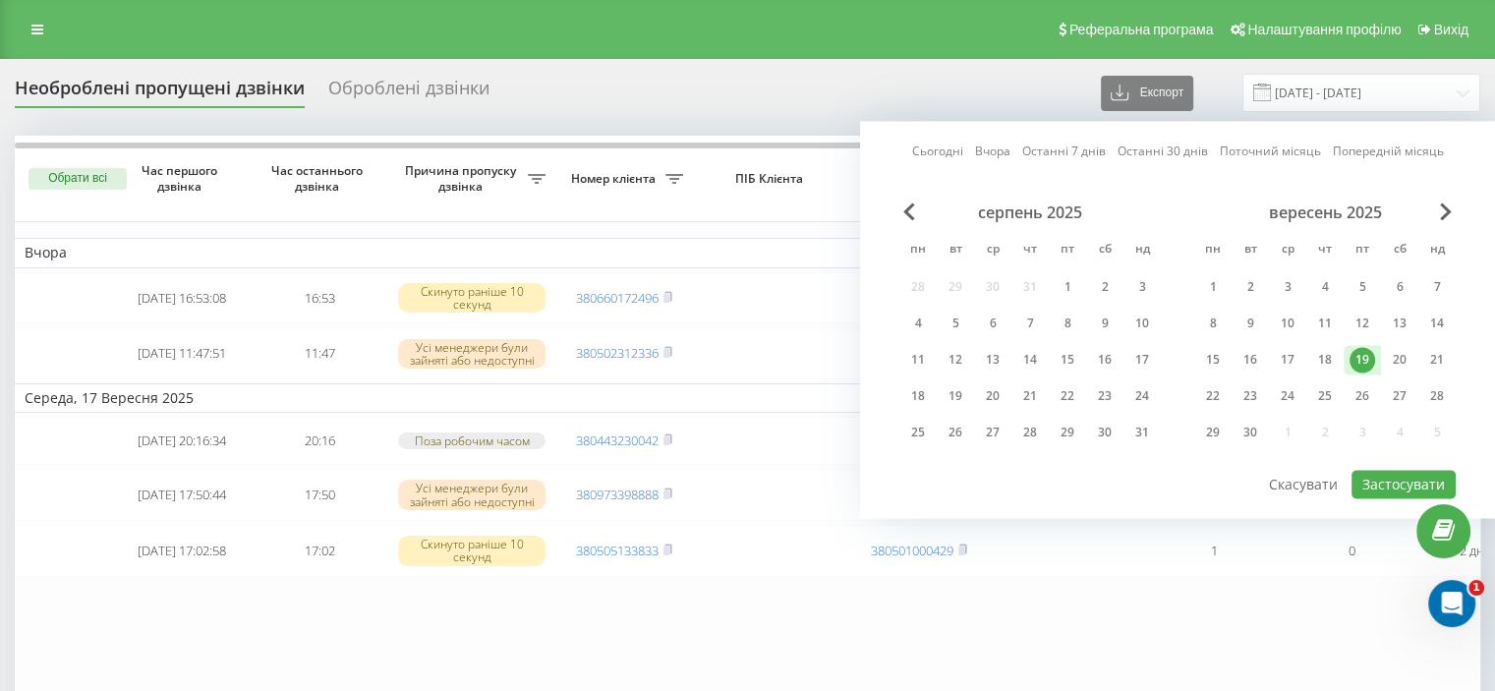
click at [1362, 365] on div "19" at bounding box center [1362, 360] width 26 height 26
click at [1397, 479] on button "Застосувати" at bounding box center [1403, 484] width 104 height 29
type input "19.09.2025 - 19.09.2025"
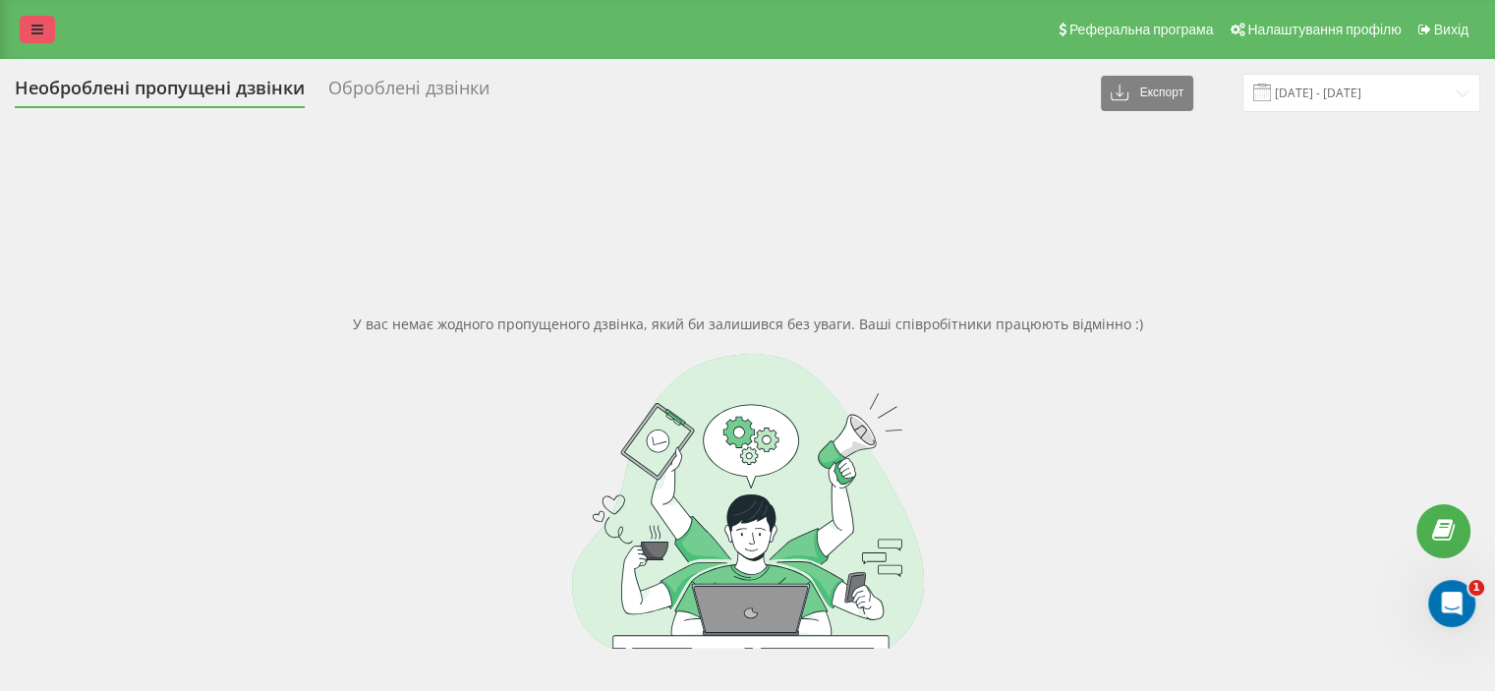
click at [34, 25] on icon at bounding box center [37, 30] width 12 height 14
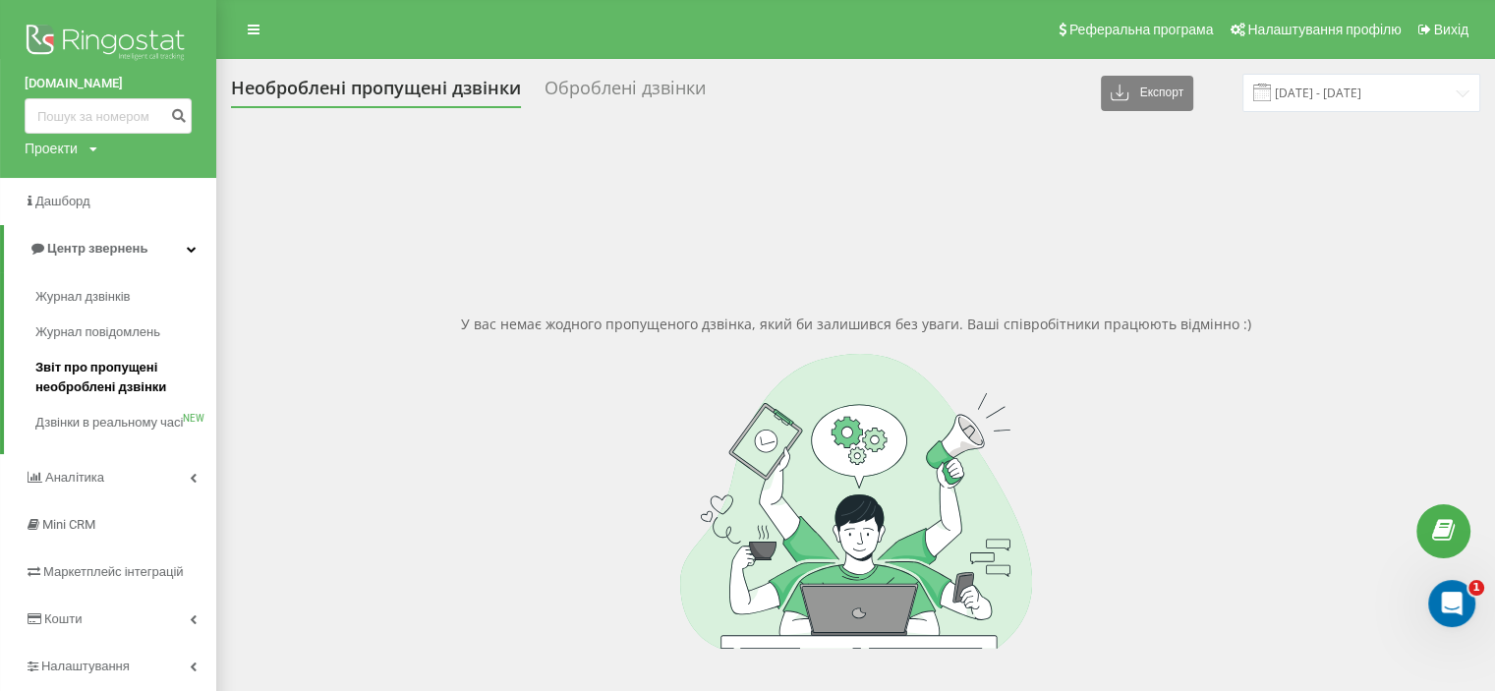
click at [57, 364] on span "Звіт про пропущені необроблені дзвінки" at bounding box center [120, 377] width 171 height 39
click at [47, 485] on span "Аналiтика" at bounding box center [76, 477] width 63 height 15
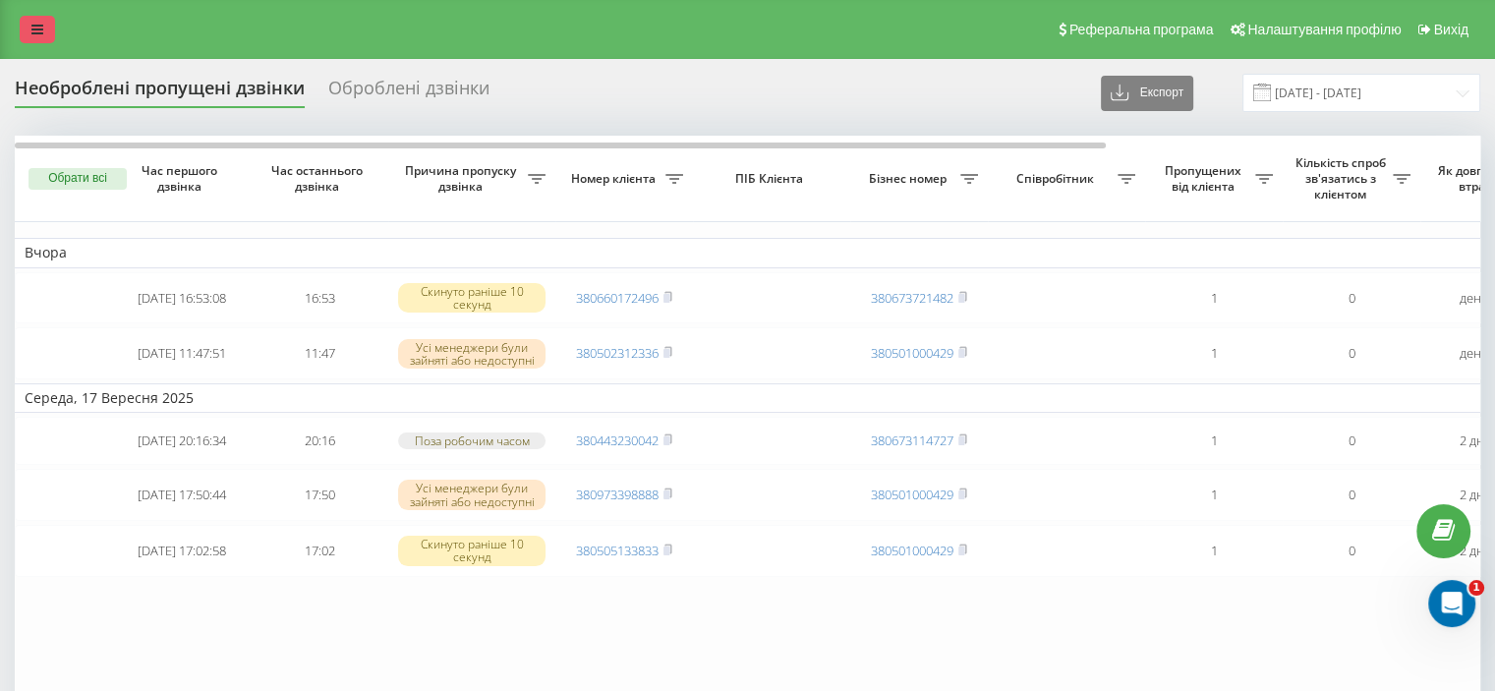
click at [39, 32] on icon at bounding box center [37, 30] width 12 height 14
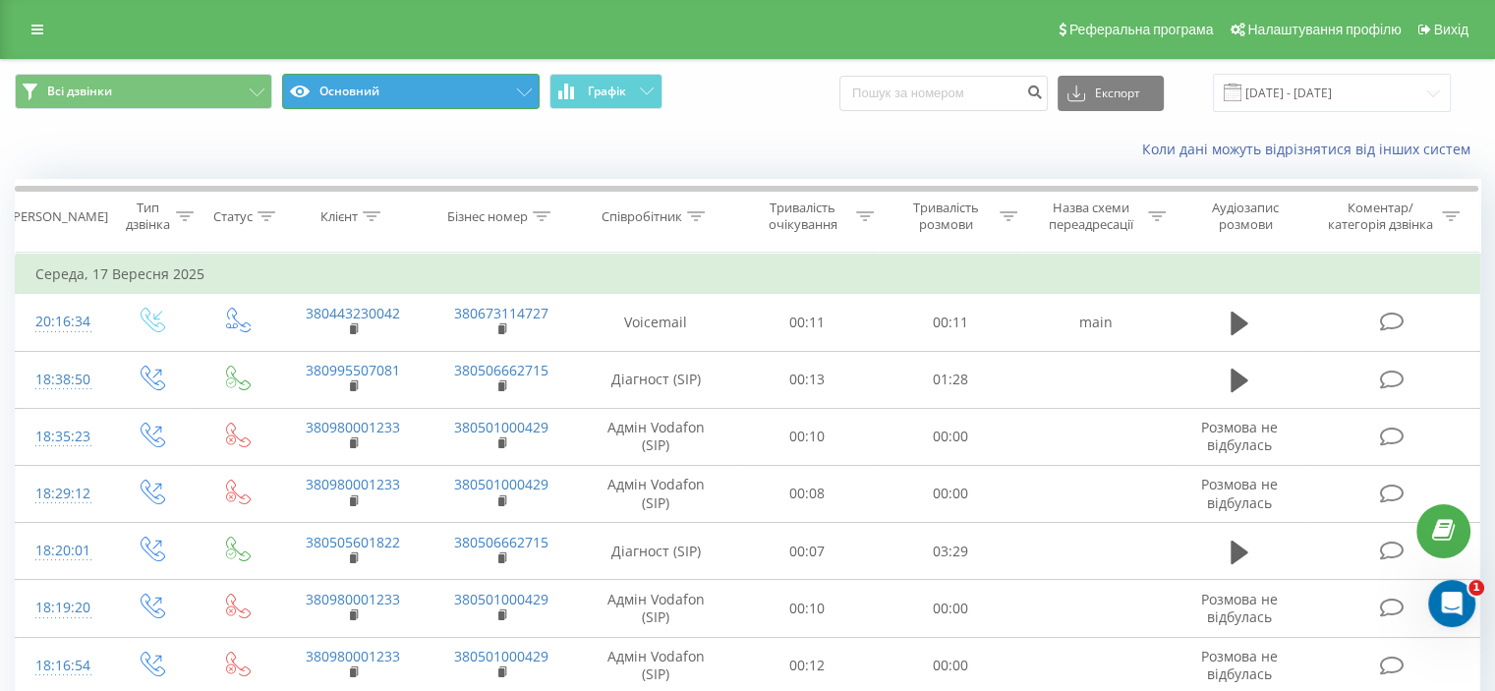
click at [525, 92] on icon at bounding box center [524, 92] width 15 height 8
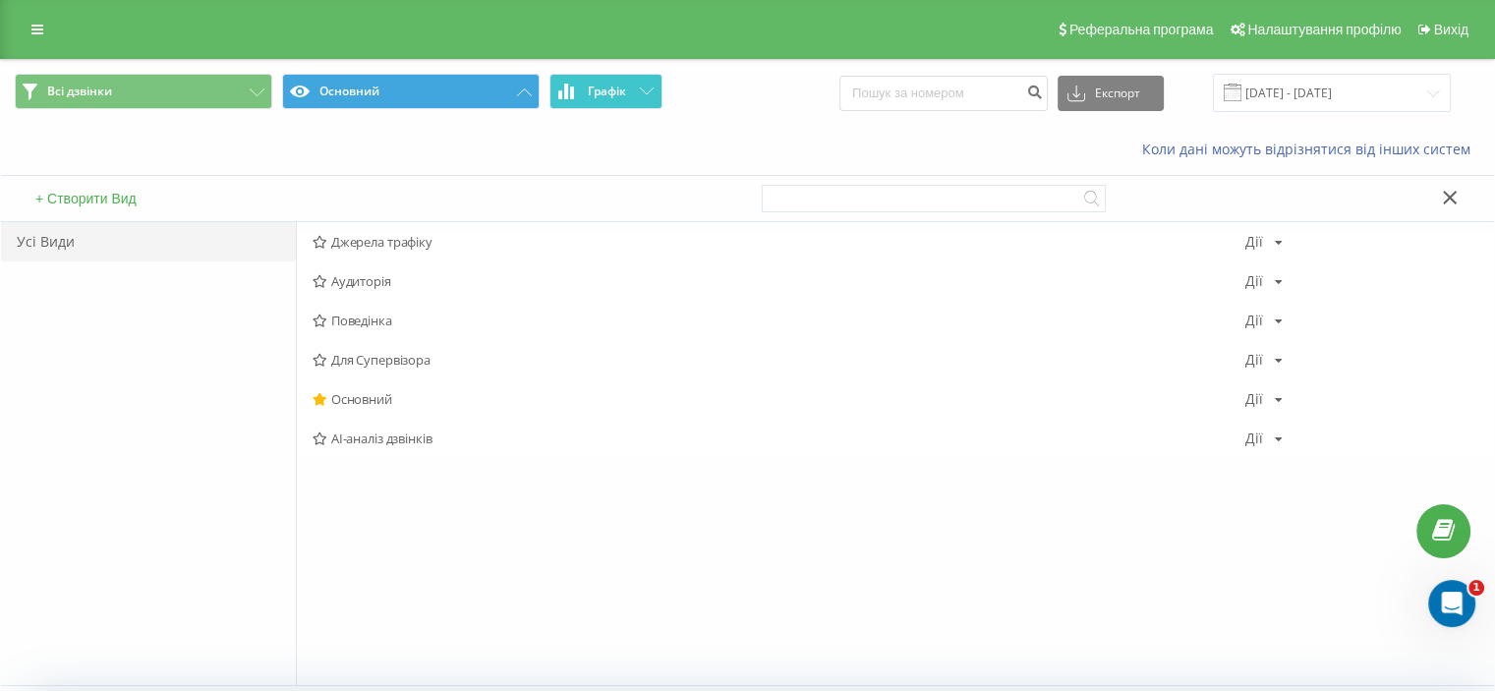
click at [643, 88] on icon at bounding box center [647, 90] width 14 height 7
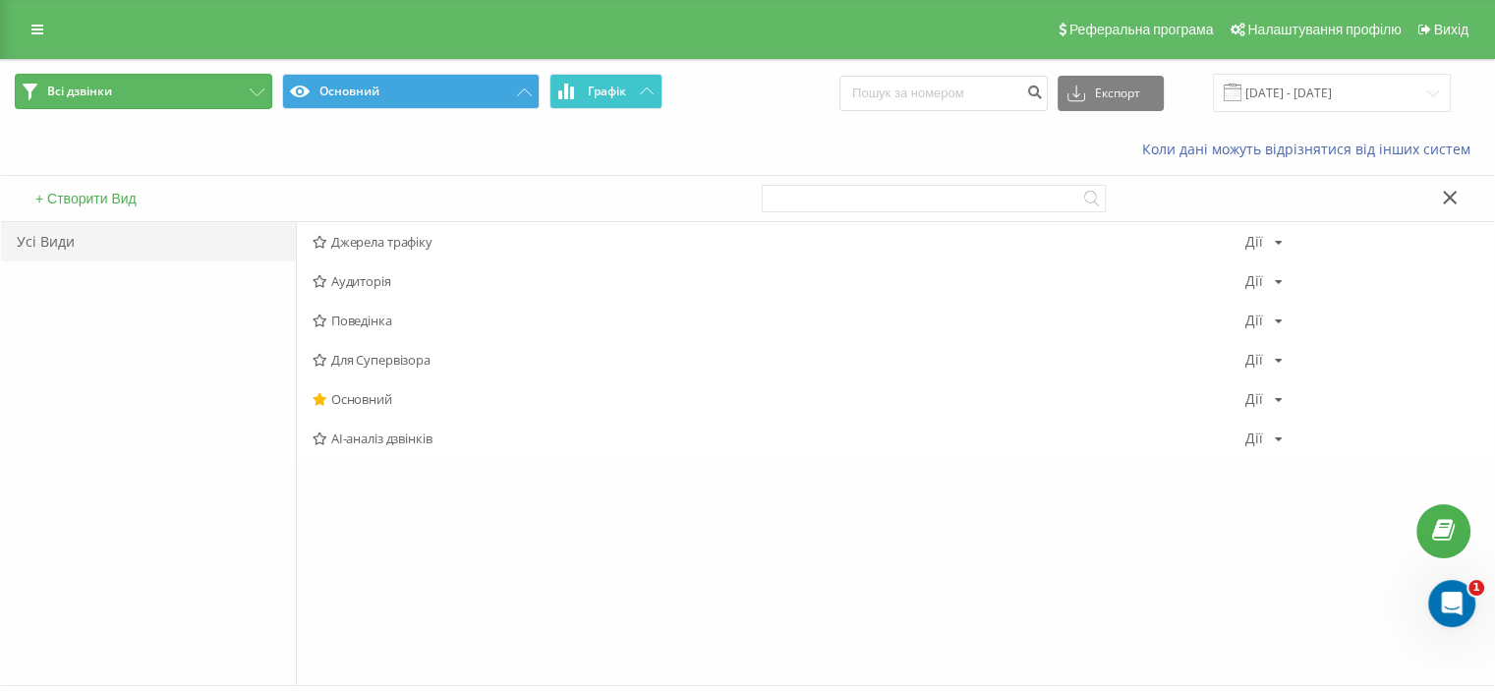
click at [259, 89] on icon at bounding box center [257, 92] width 15 height 8
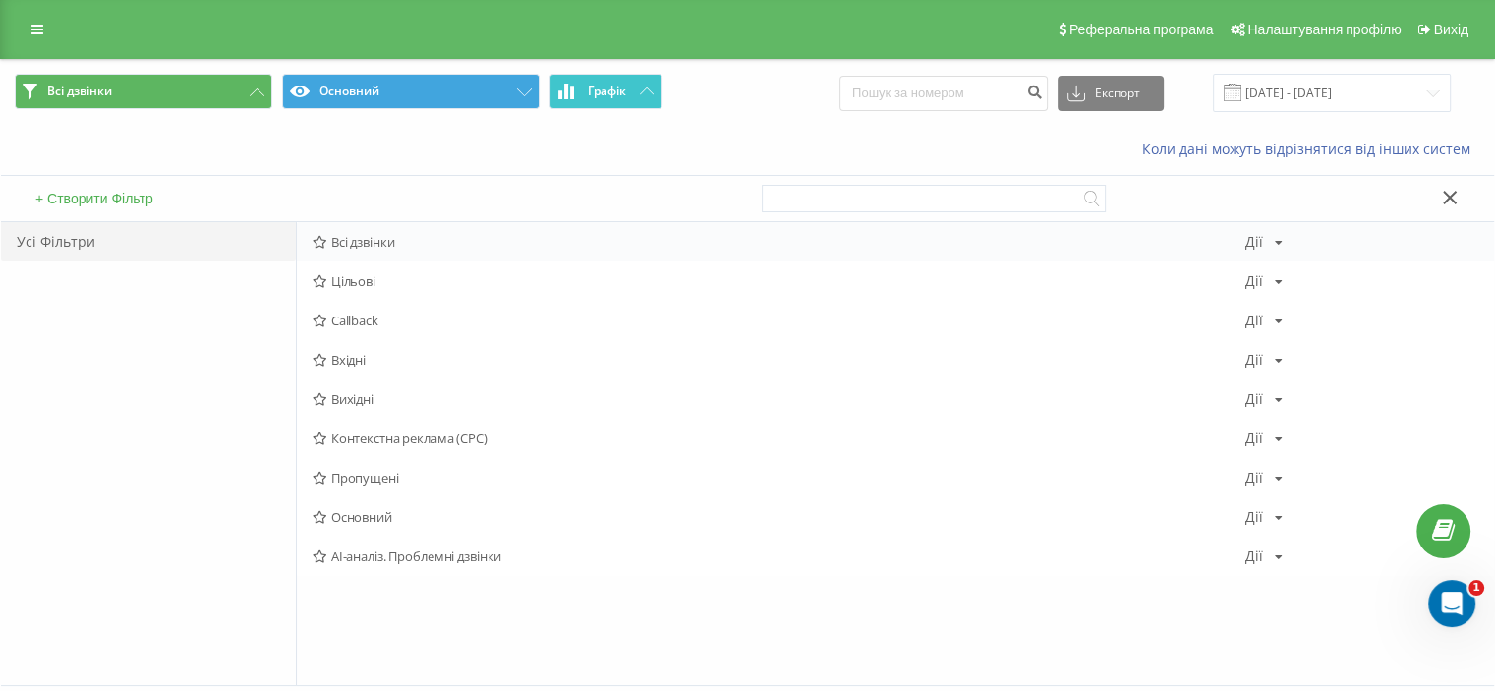
click at [425, 241] on span "Всі дзвінки" at bounding box center [779, 242] width 933 height 14
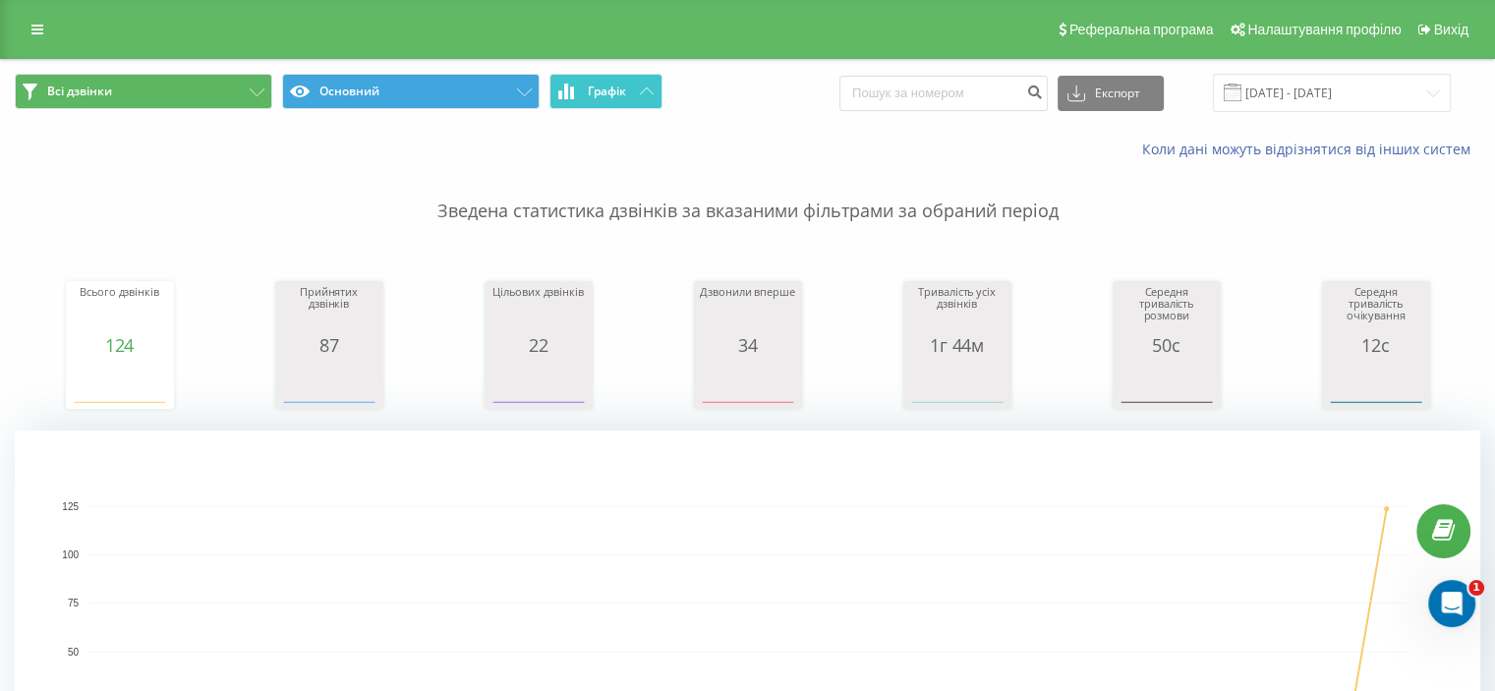
click at [649, 93] on icon at bounding box center [647, 90] width 14 height 7
